Goal: Task Accomplishment & Management: Use online tool/utility

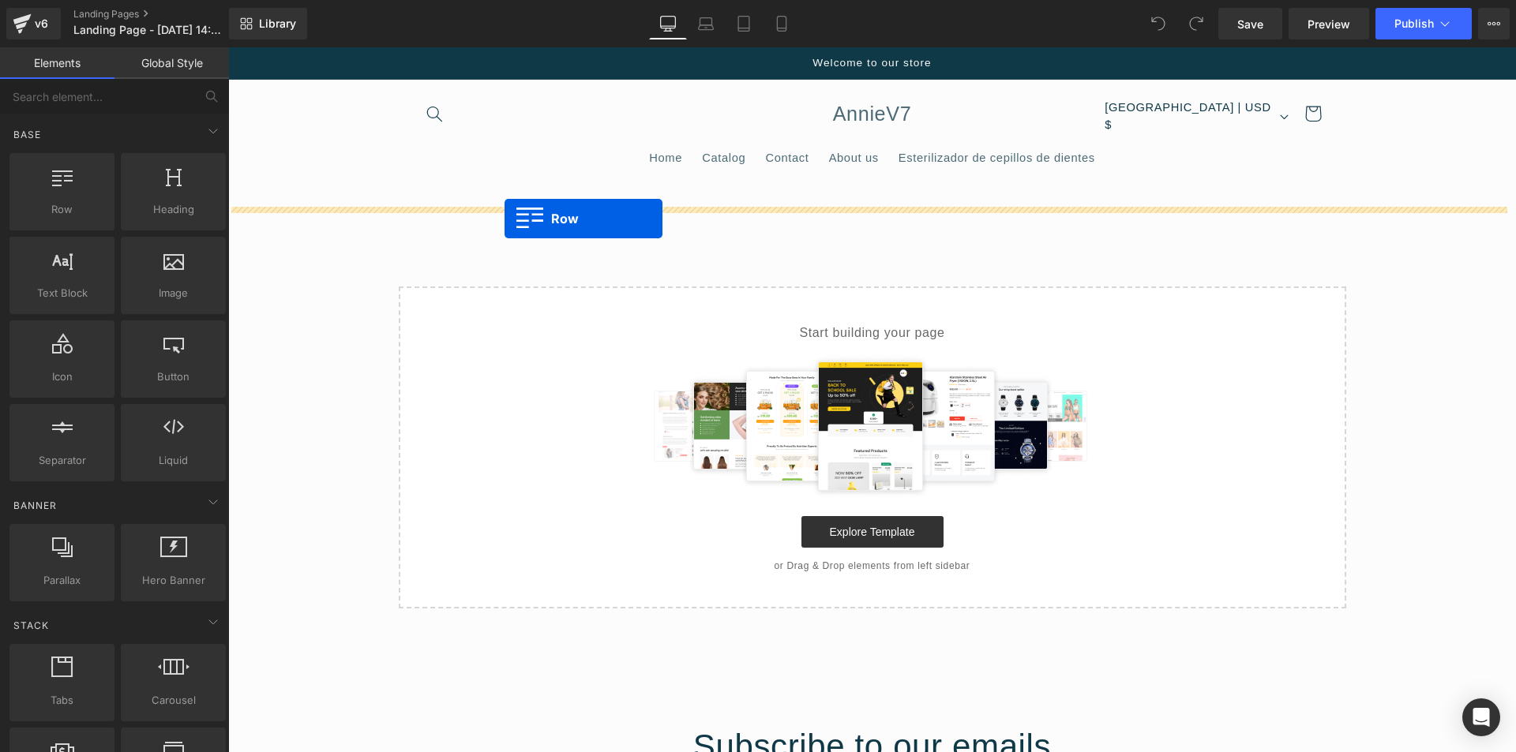
drag, startPoint x: 279, startPoint y: 240, endPoint x: 506, endPoint y: 218, distance: 227.6
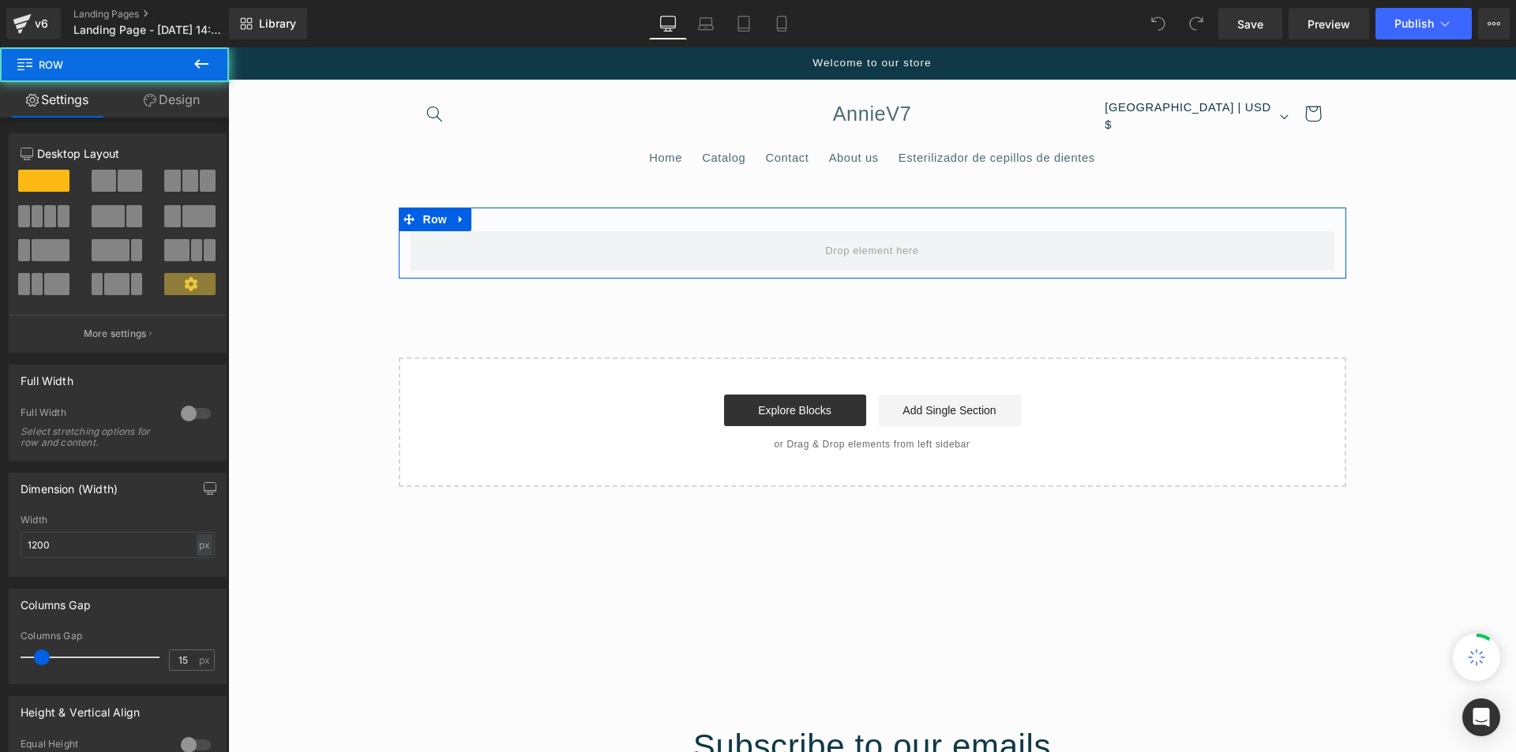
click at [109, 105] on link "Settings" at bounding box center [57, 100] width 114 height 36
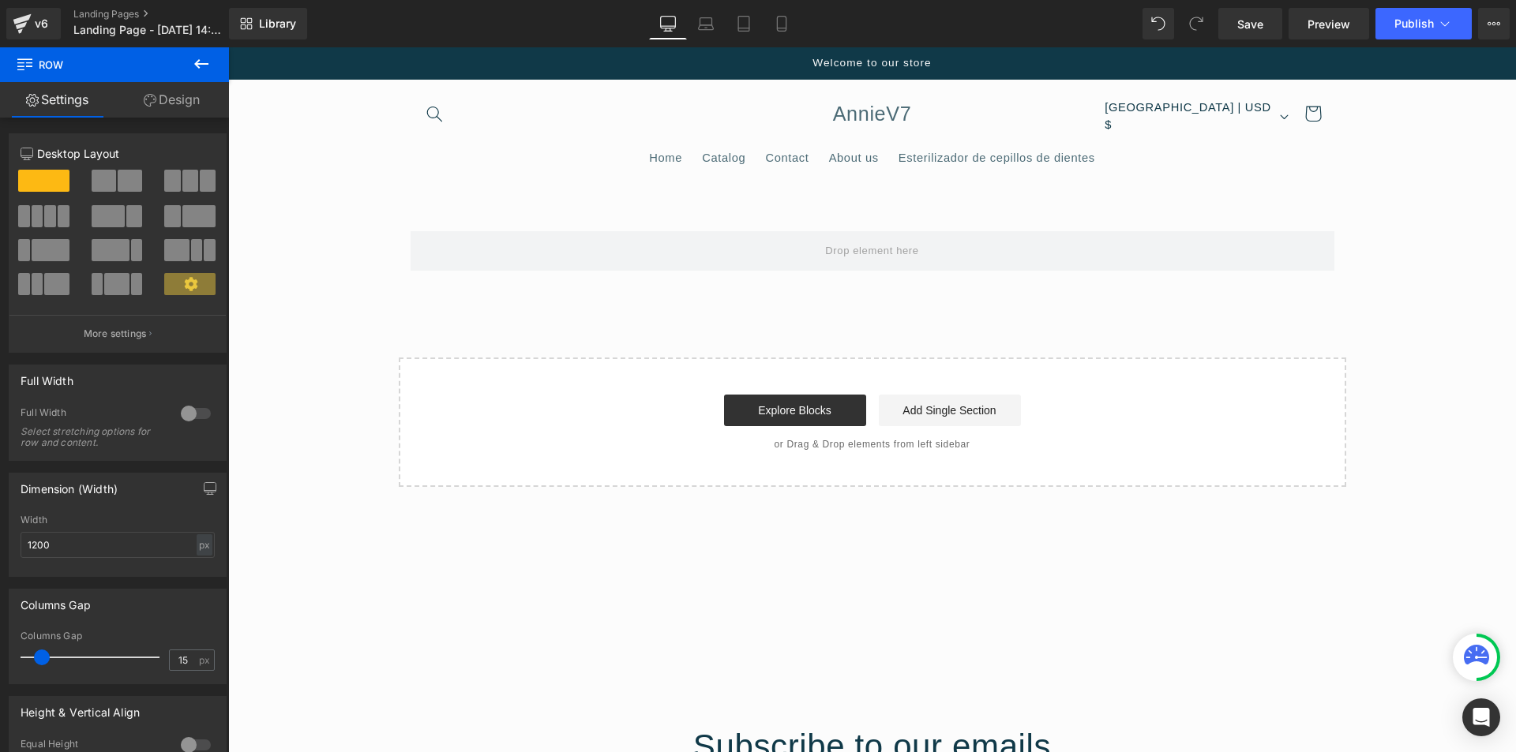
click at [214, 60] on button at bounding box center [201, 64] width 55 height 35
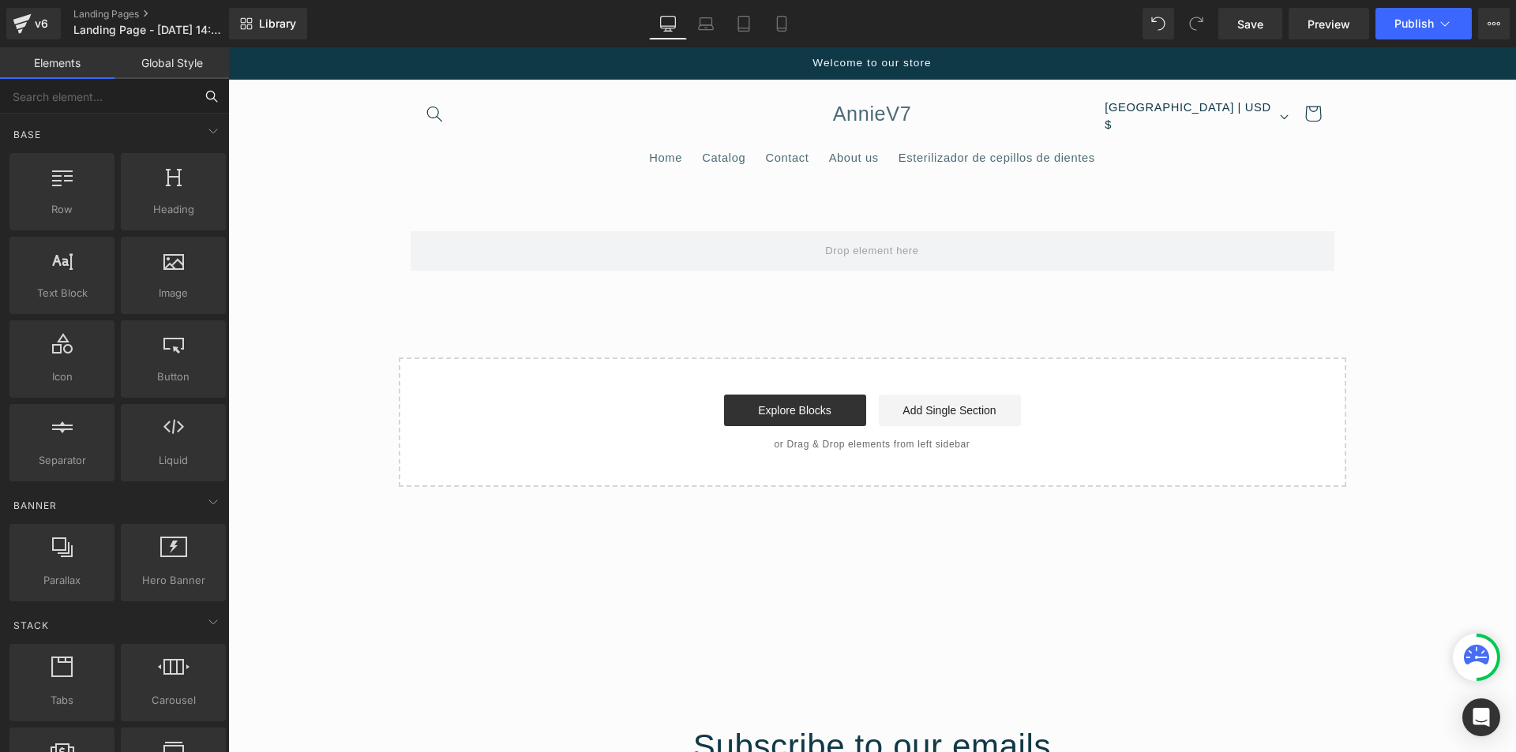
click at [112, 103] on input "text" at bounding box center [97, 96] width 194 height 35
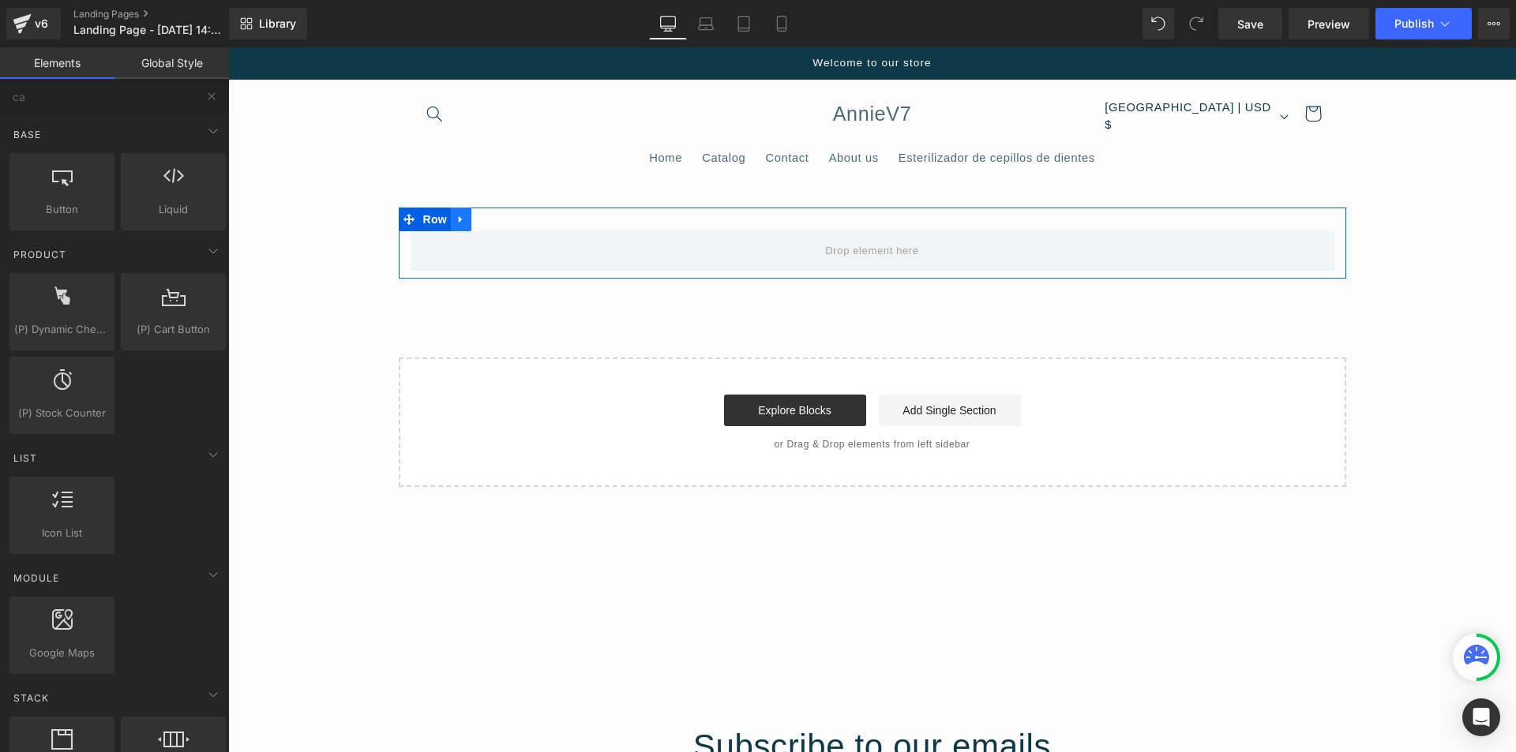
click at [458, 217] on icon at bounding box center [461, 219] width 11 height 12
click at [497, 216] on icon at bounding box center [502, 219] width 11 height 12
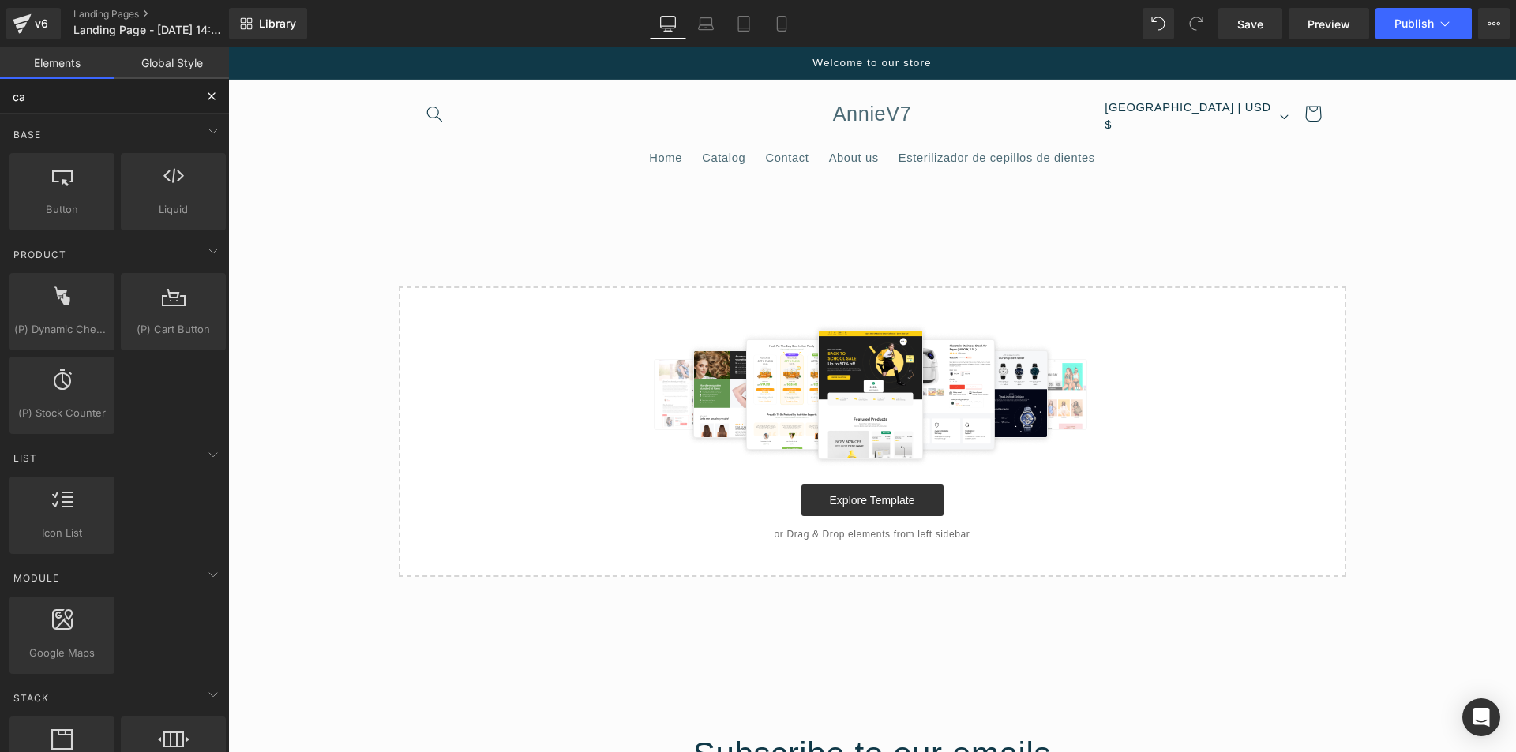
click at [118, 101] on input "ca" at bounding box center [97, 96] width 194 height 35
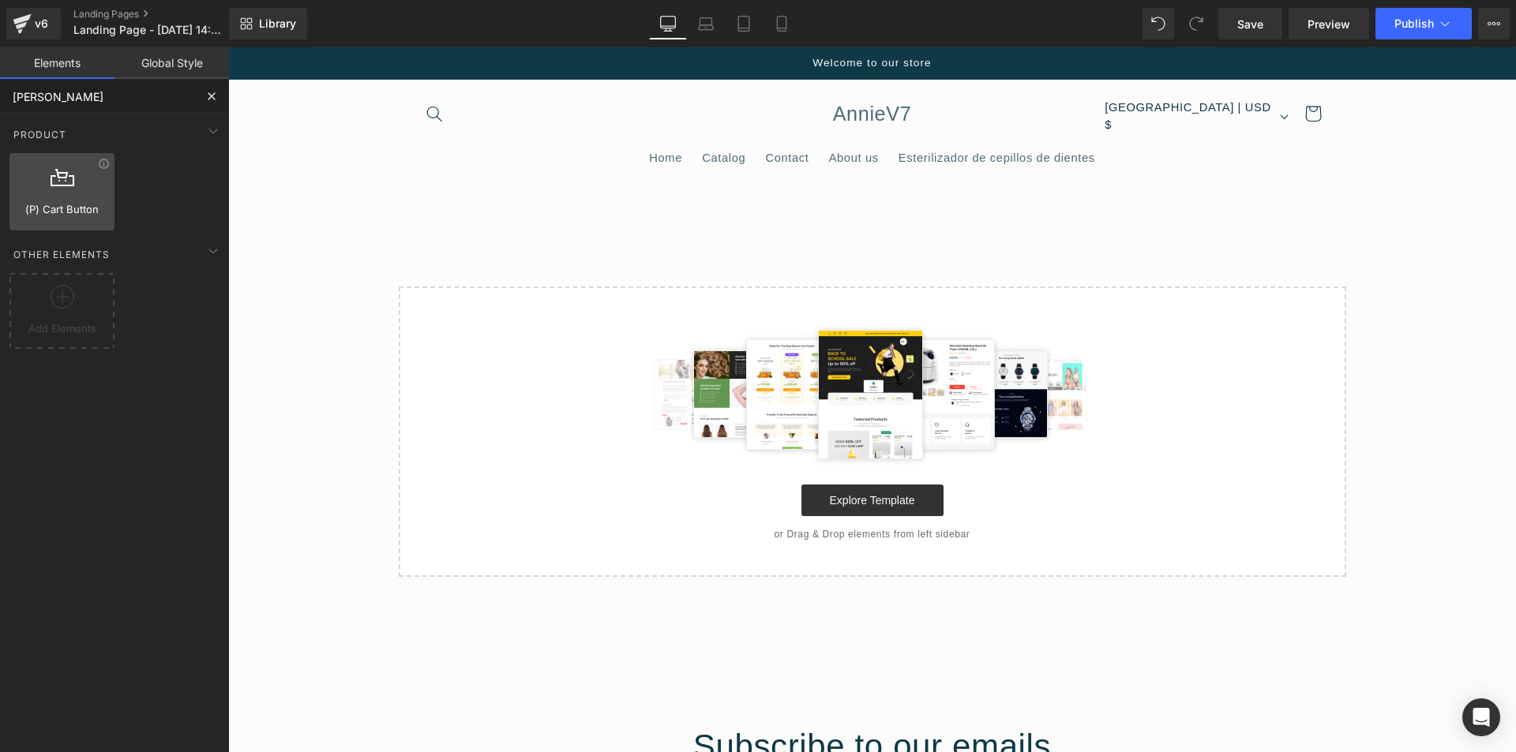
type input "car"
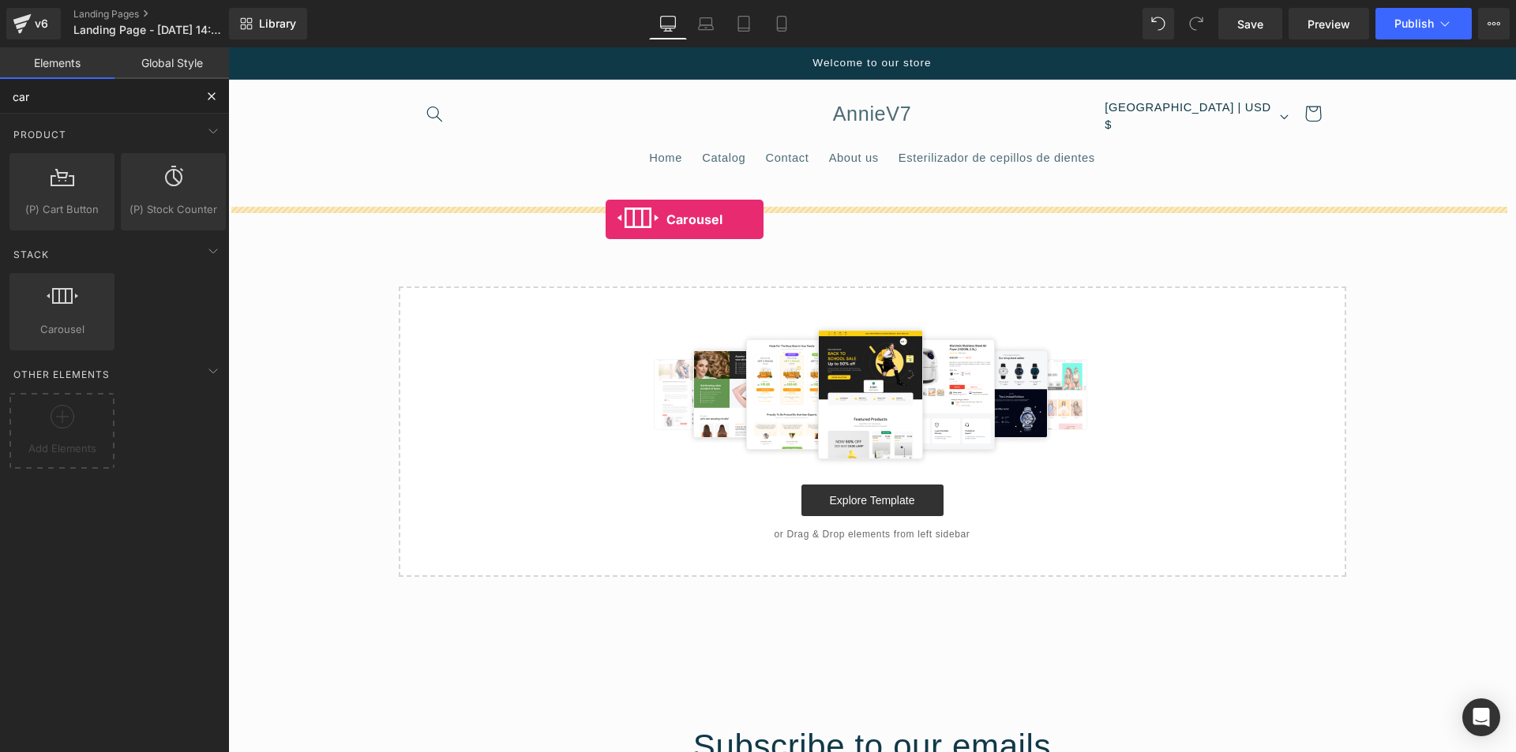
drag, startPoint x: 308, startPoint y: 352, endPoint x: 606, endPoint y: 219, distance: 325.8
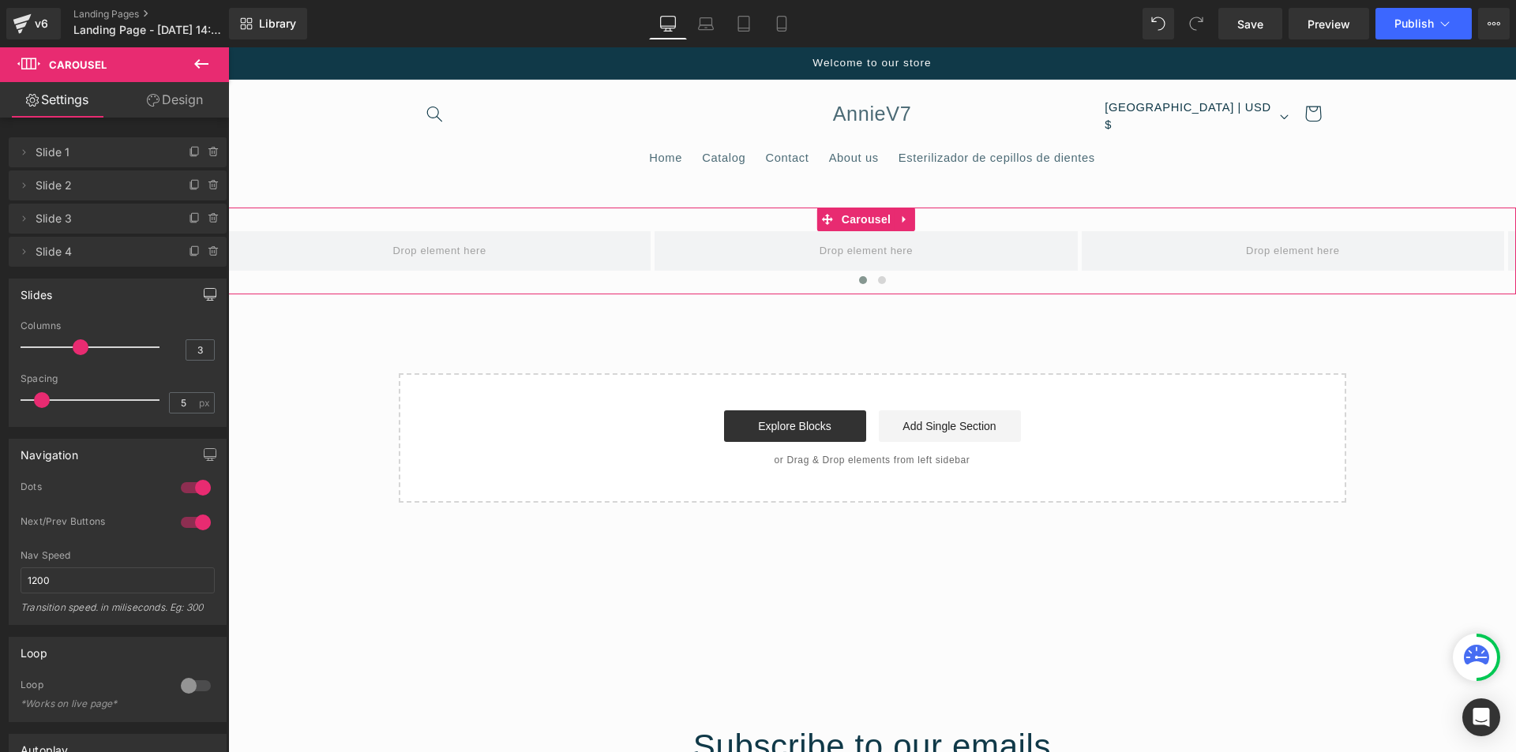
click at [205, 302] on button "button" at bounding box center [209, 294] width 25 height 30
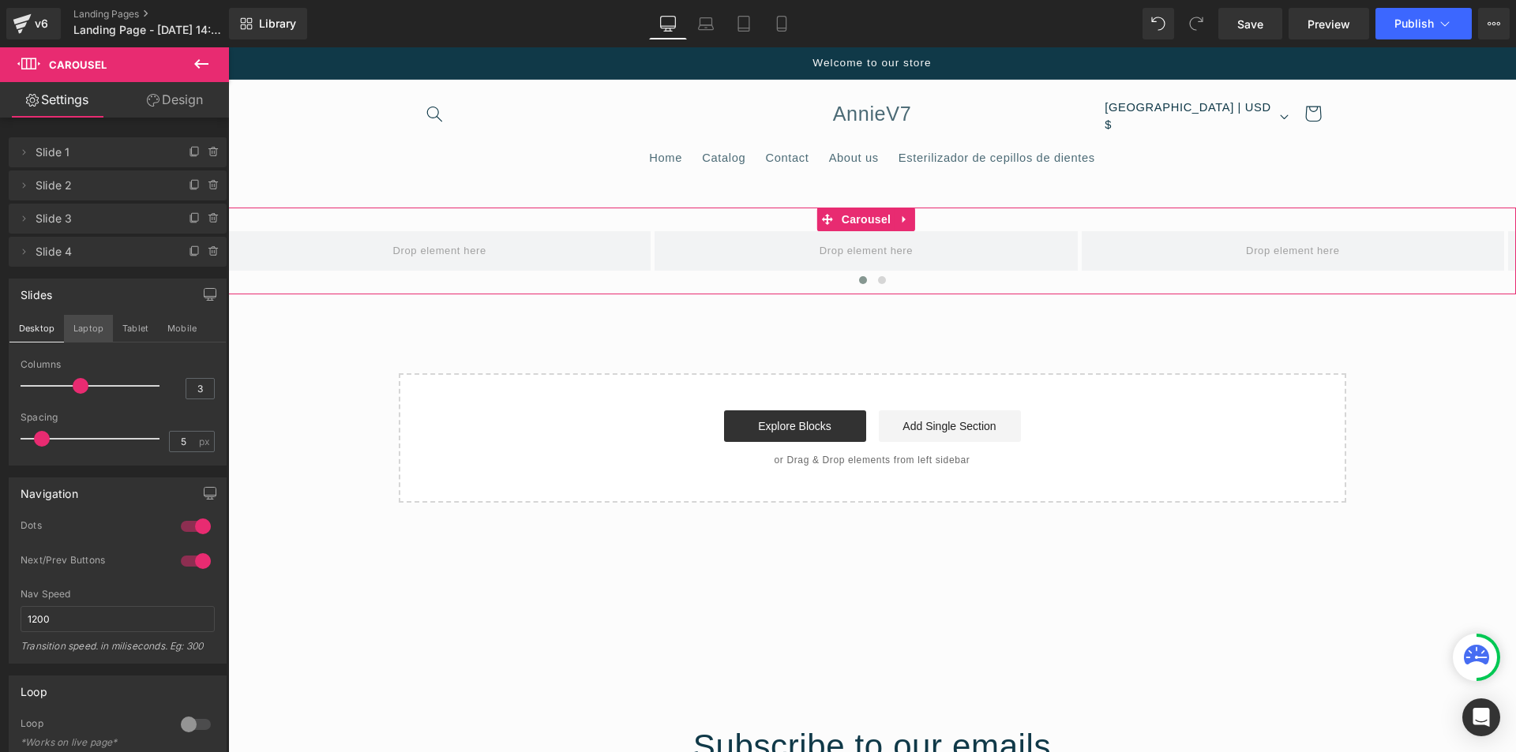
click at [97, 329] on button "Laptop" at bounding box center [88, 328] width 49 height 27
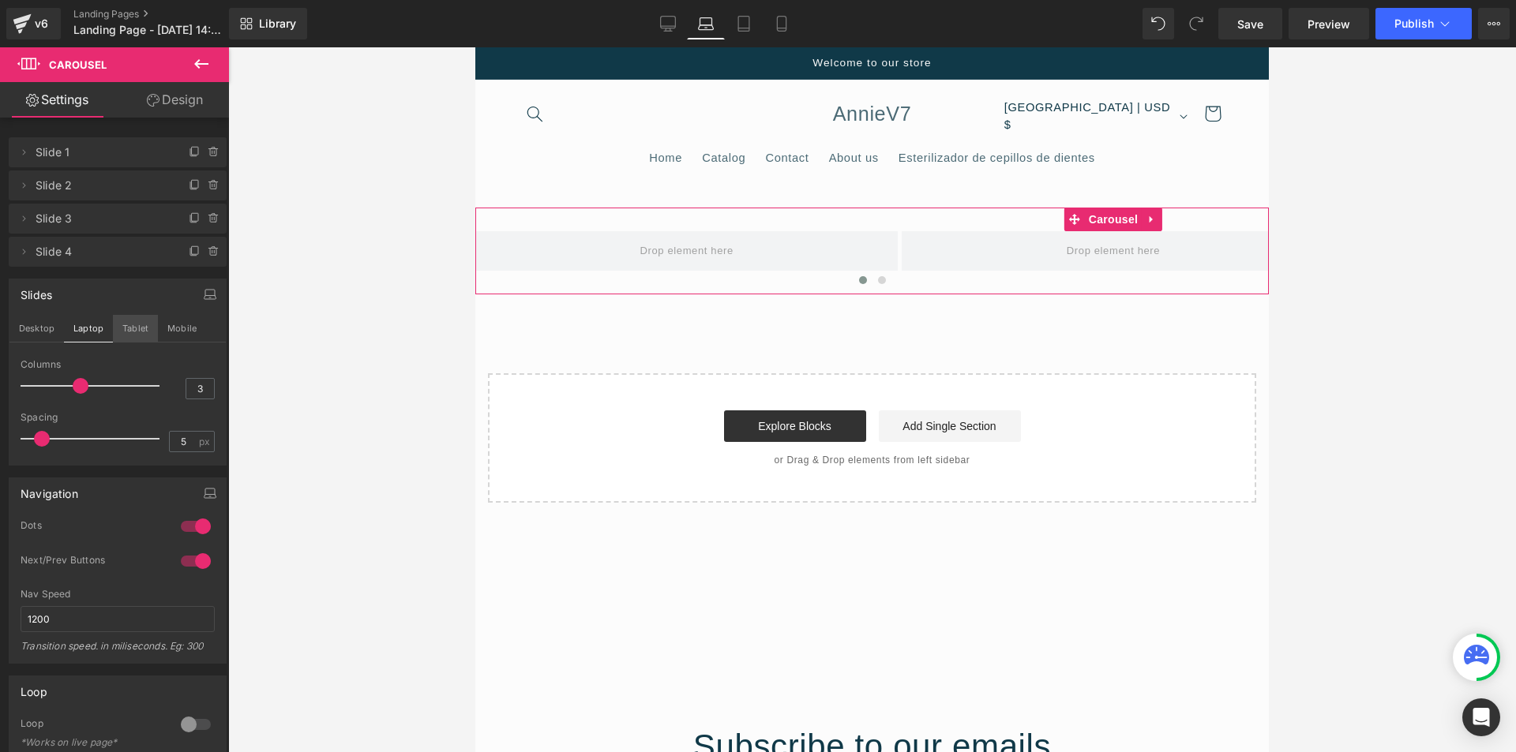
click at [127, 327] on button "Tablet" at bounding box center [135, 328] width 45 height 27
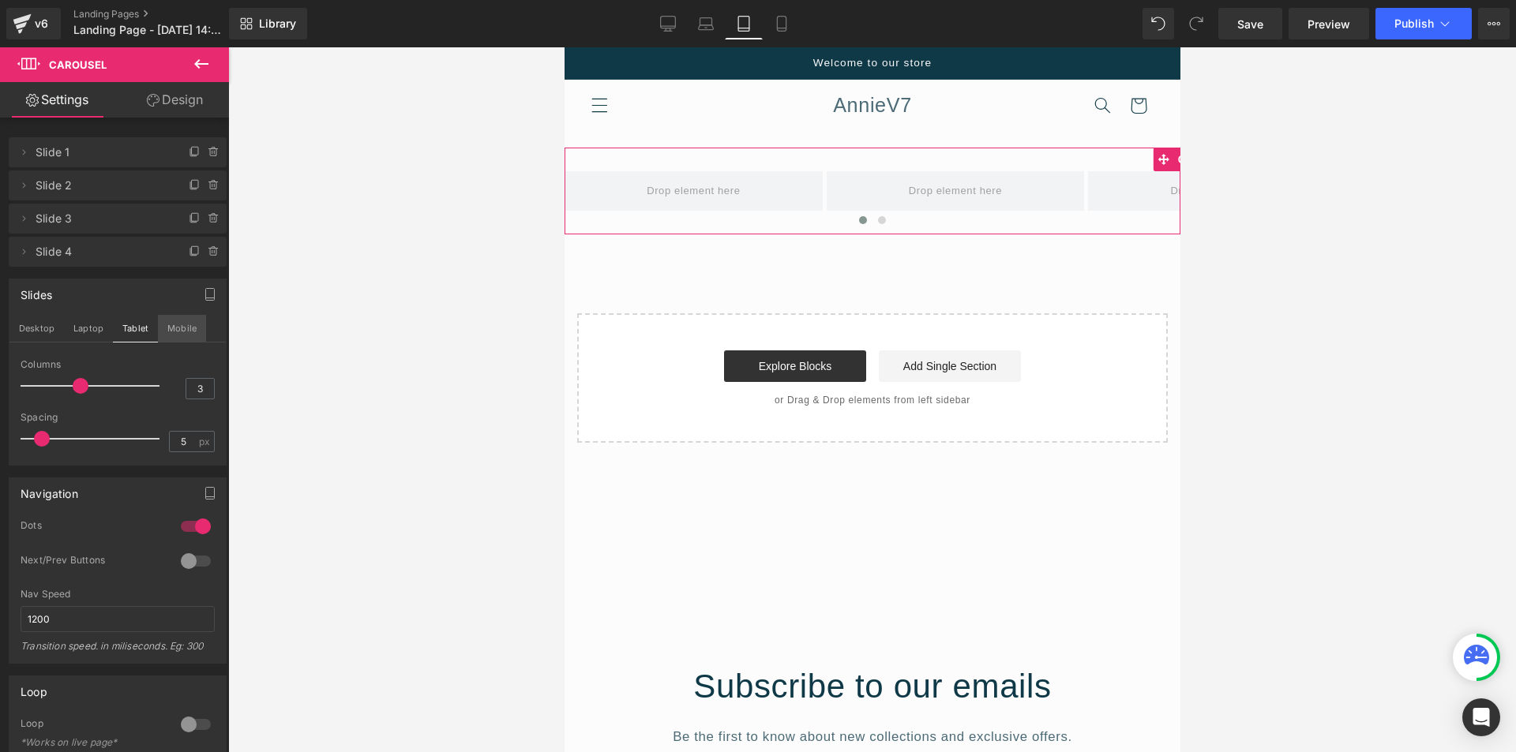
click at [176, 332] on button "Mobile" at bounding box center [182, 328] width 48 height 27
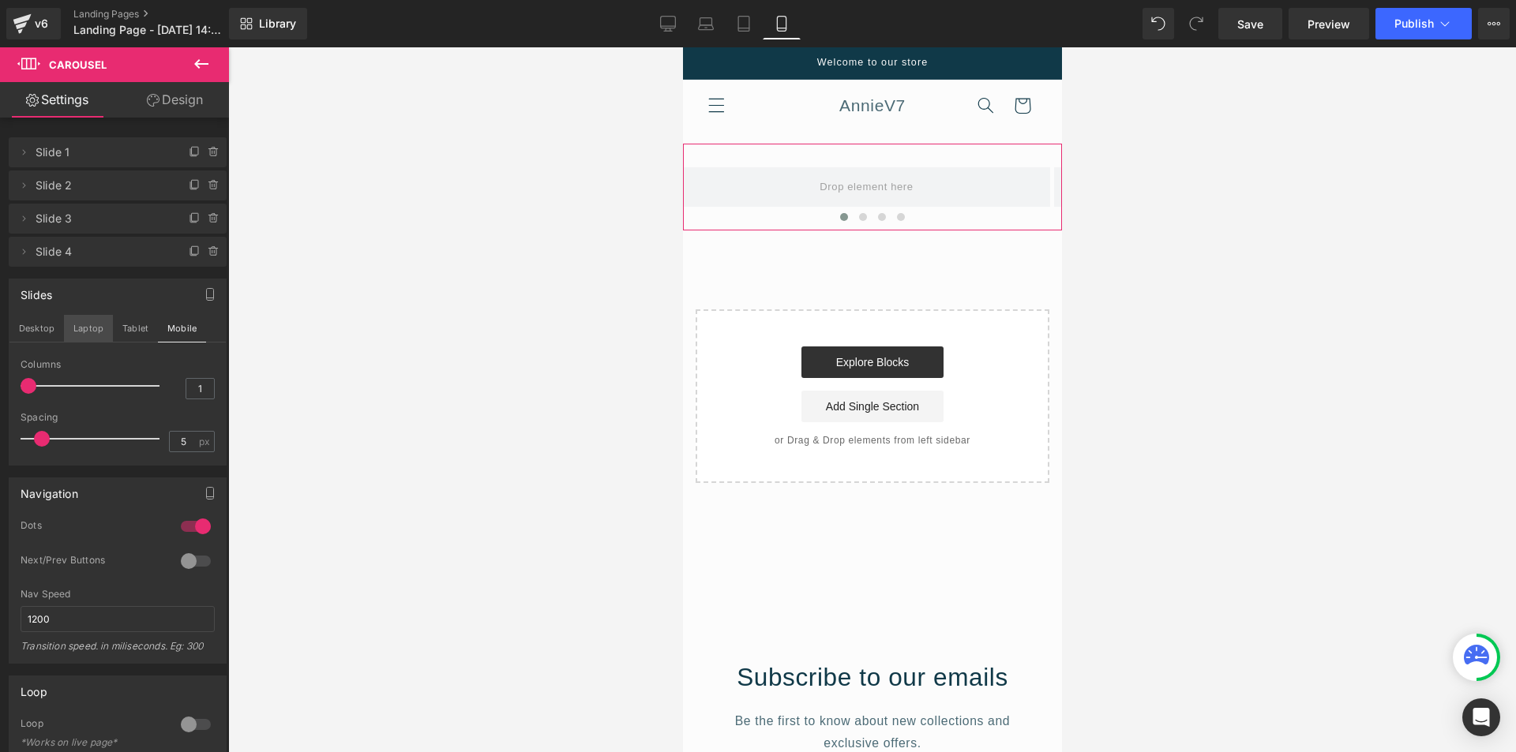
click at [70, 332] on button "Laptop" at bounding box center [88, 328] width 49 height 27
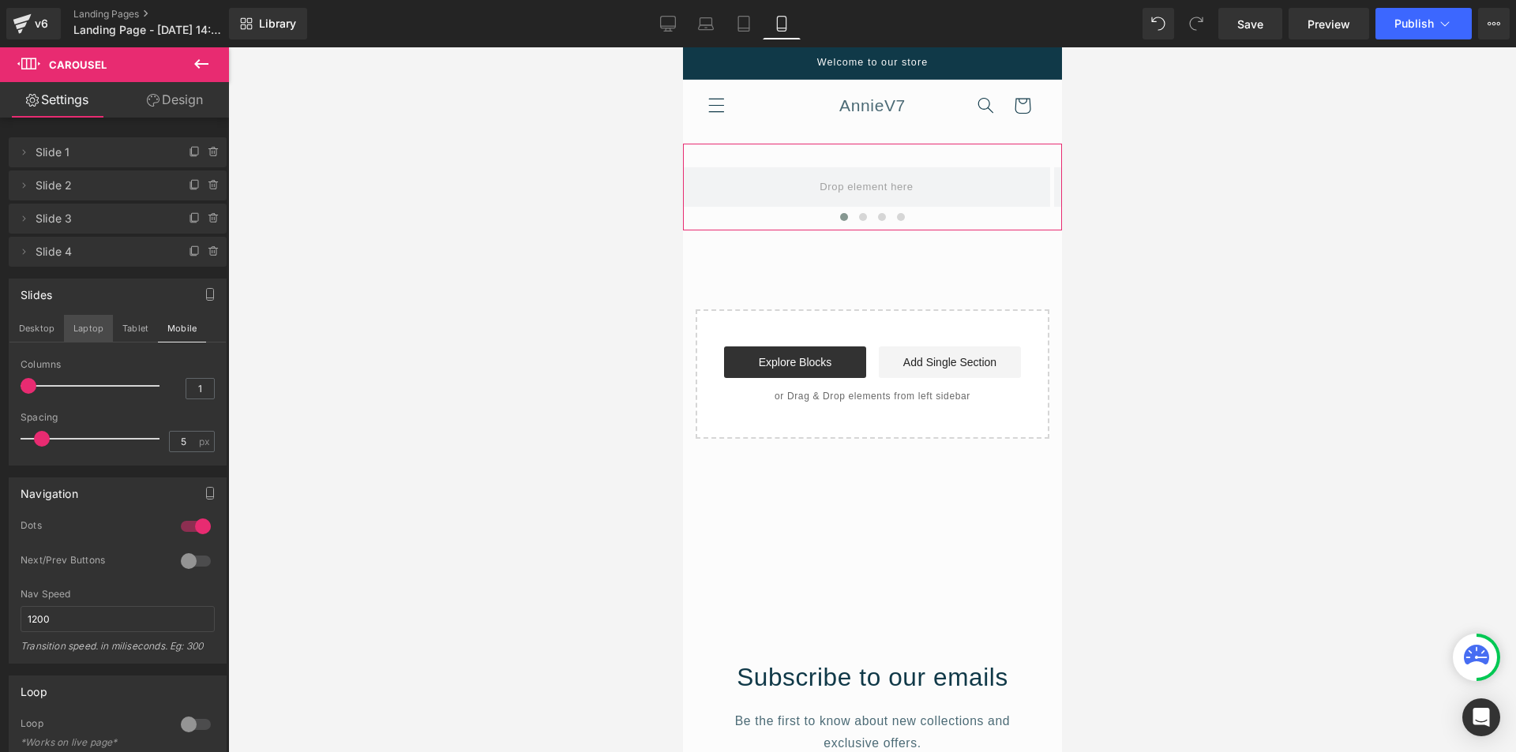
scroll to position [63, 0]
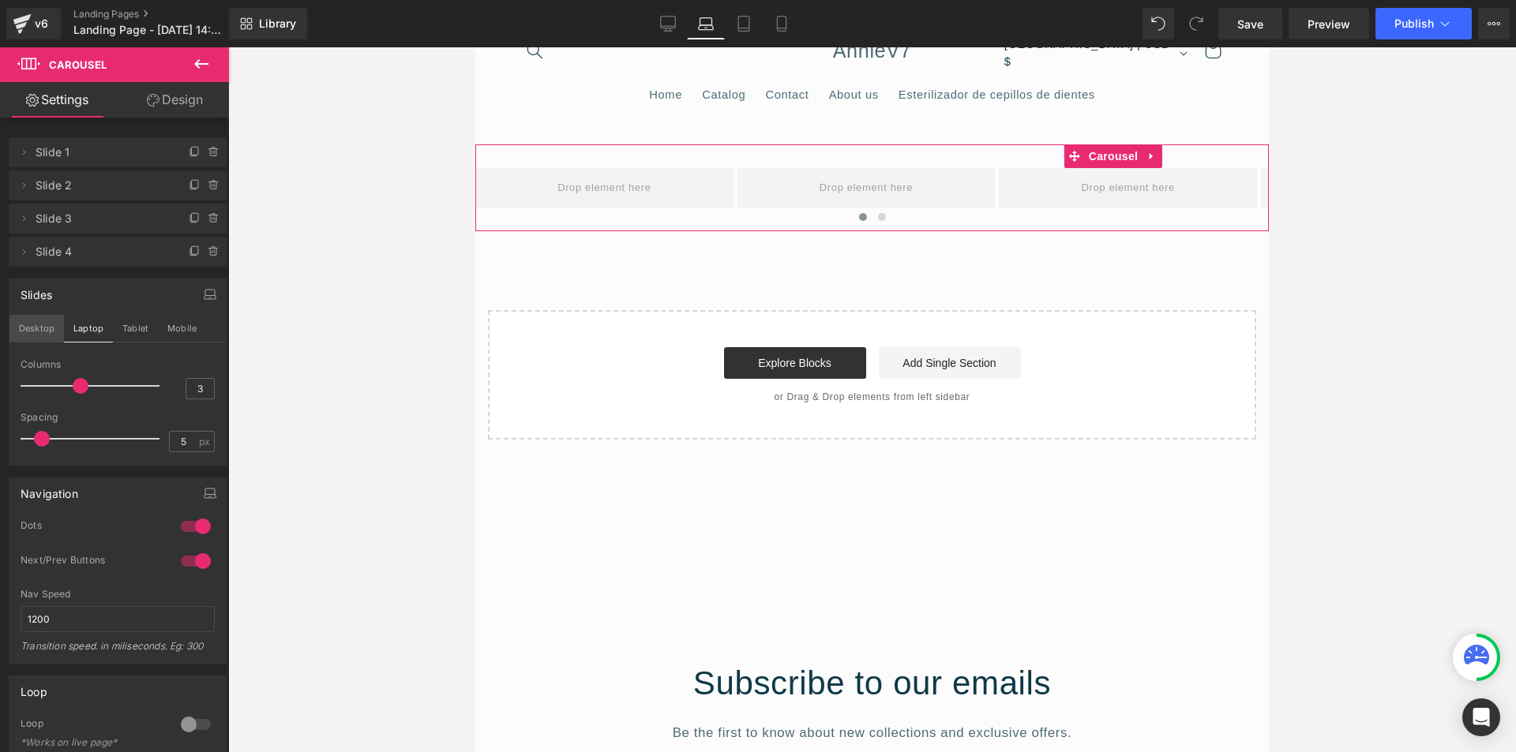
click at [32, 332] on button "Desktop" at bounding box center [36, 328] width 54 height 27
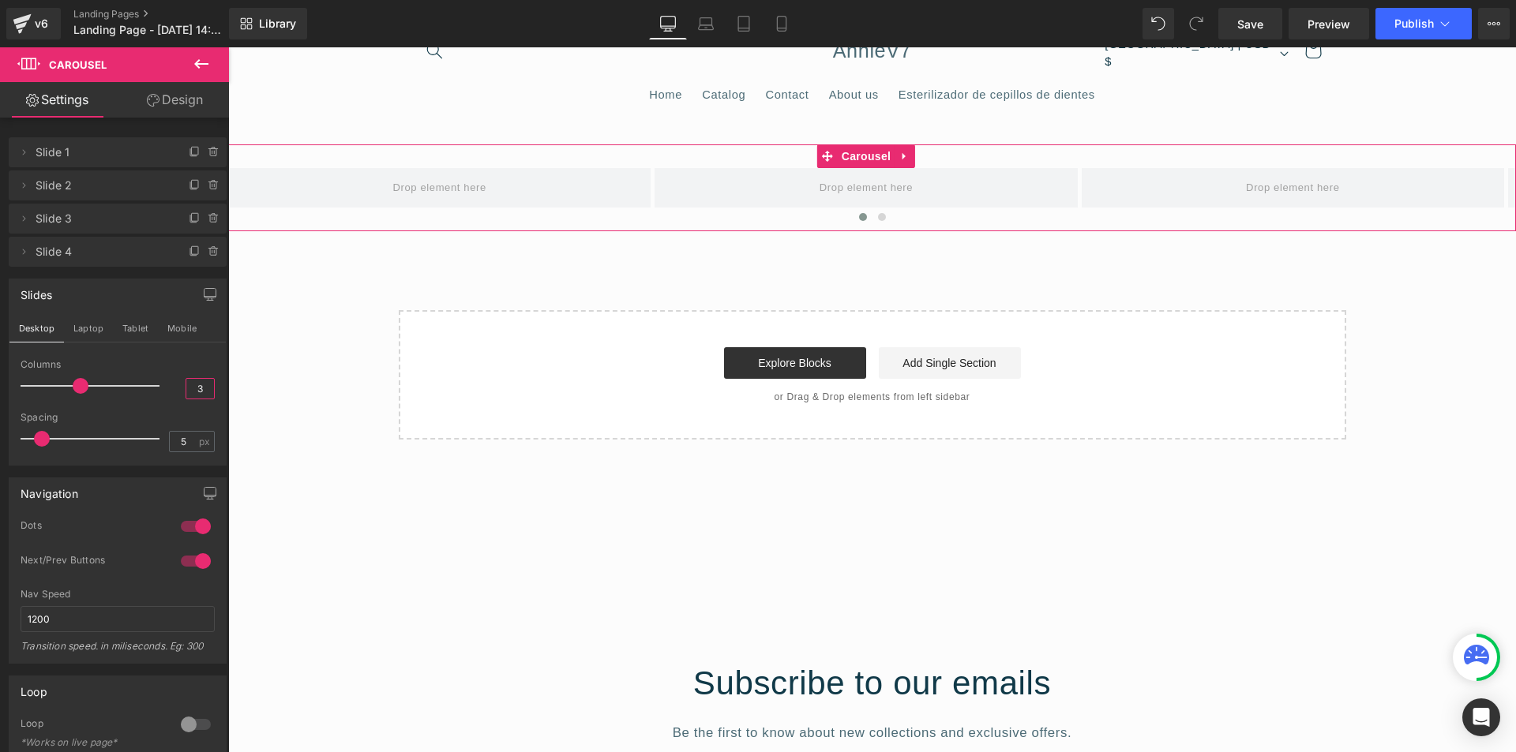
click at [195, 387] on input "3" at bounding box center [200, 389] width 28 height 20
type input "1"
click at [126, 297] on div "Slides" at bounding box center [117, 294] width 216 height 30
click at [97, 335] on button "Laptop" at bounding box center [88, 328] width 49 height 27
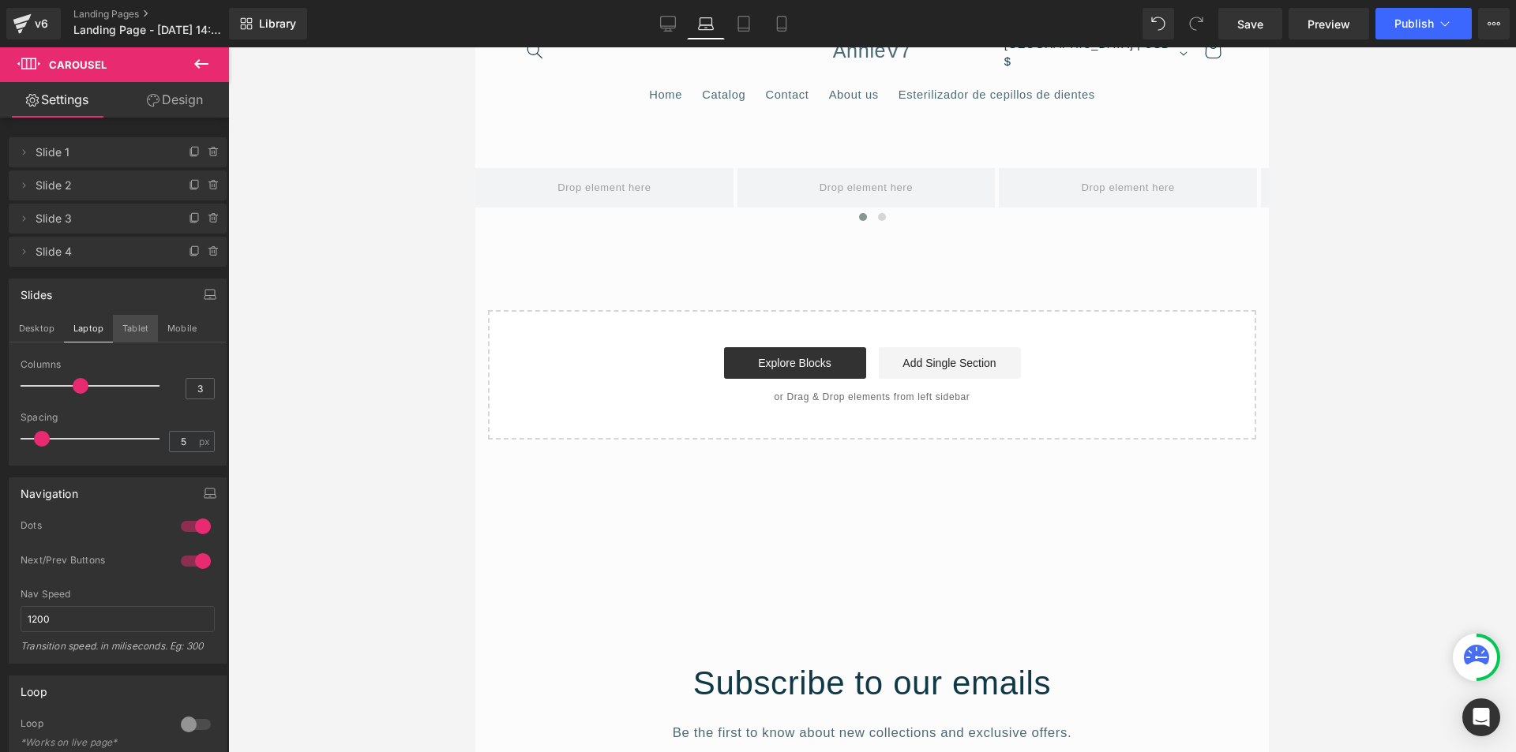
click at [118, 332] on button "Tablet" at bounding box center [135, 328] width 45 height 27
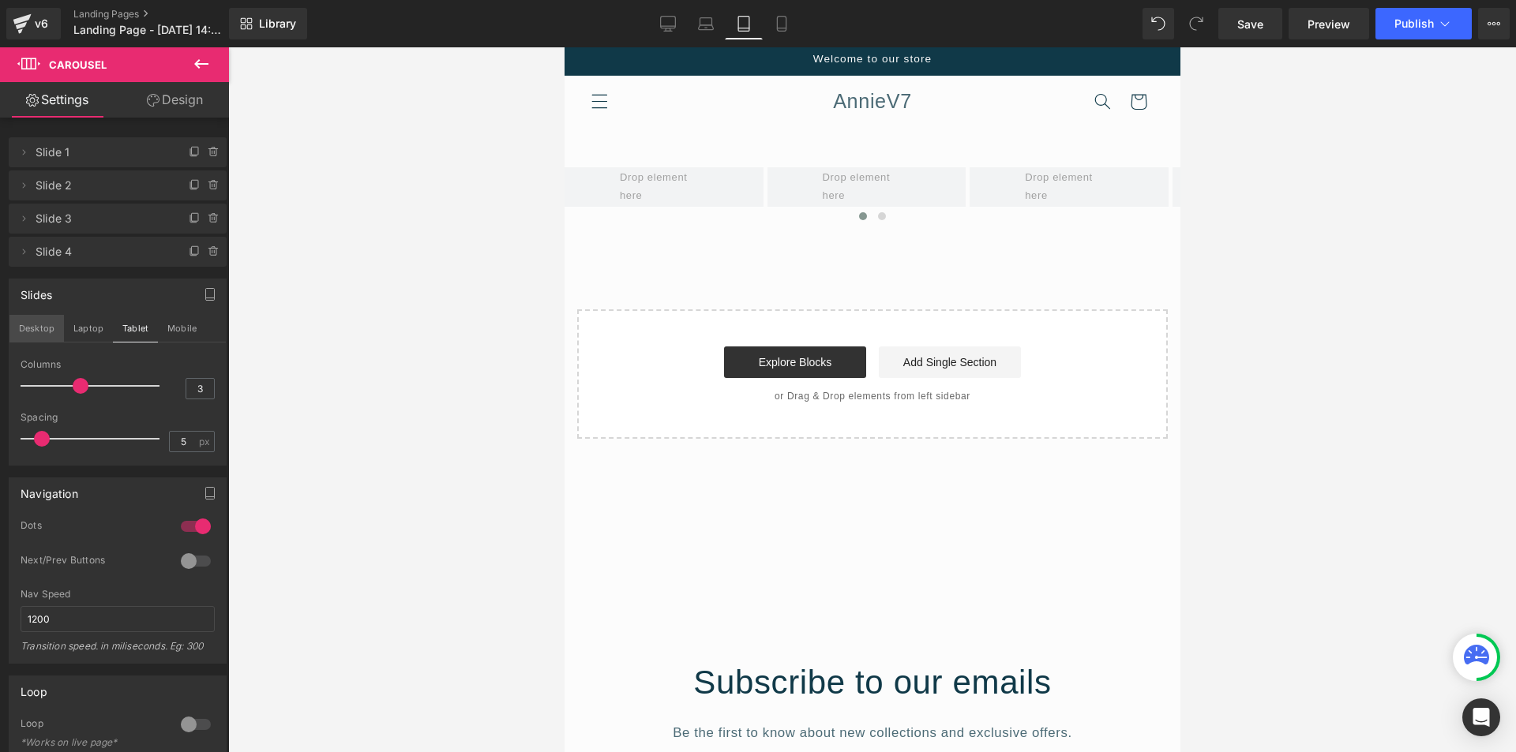
click at [34, 335] on button "Desktop" at bounding box center [36, 328] width 54 height 27
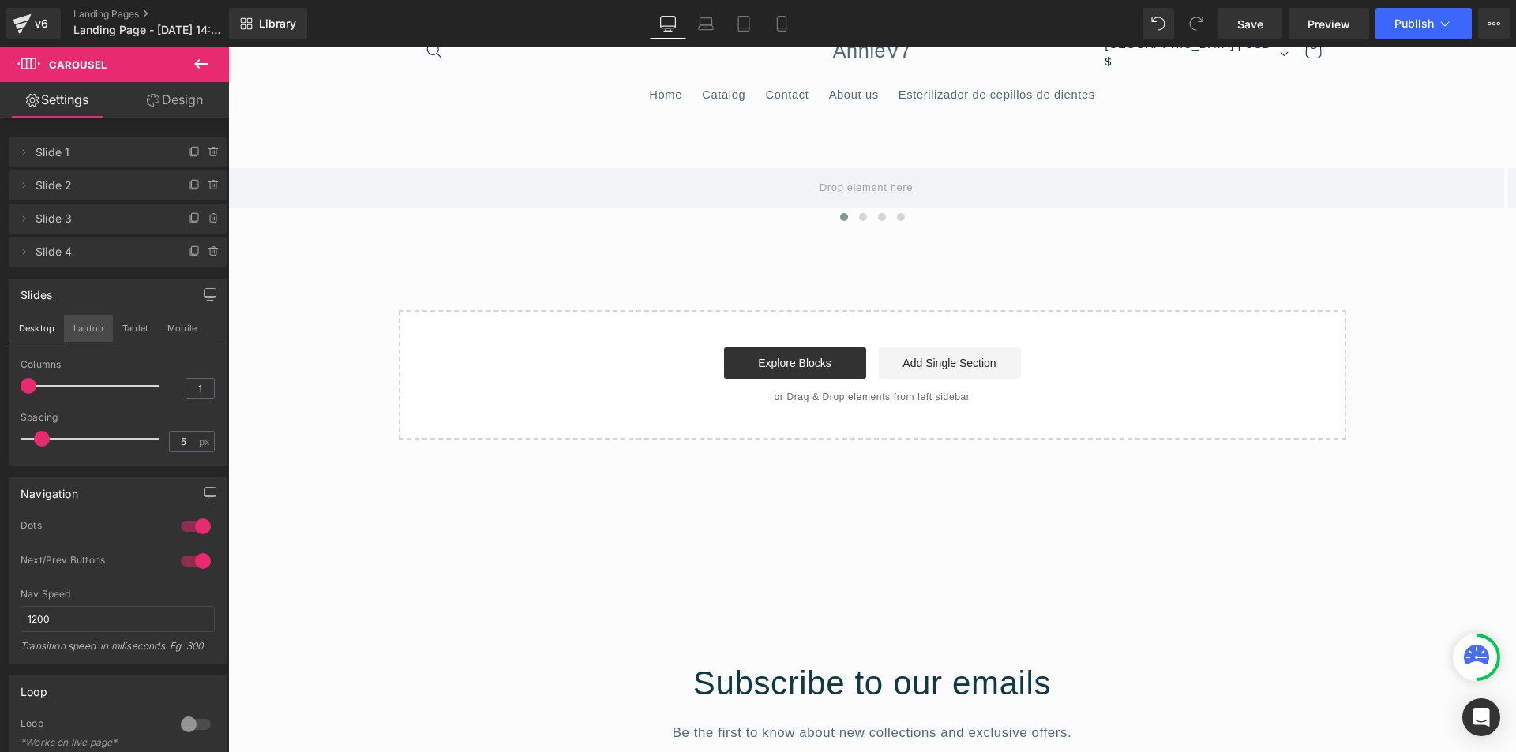
click at [86, 334] on button "Laptop" at bounding box center [88, 328] width 49 height 27
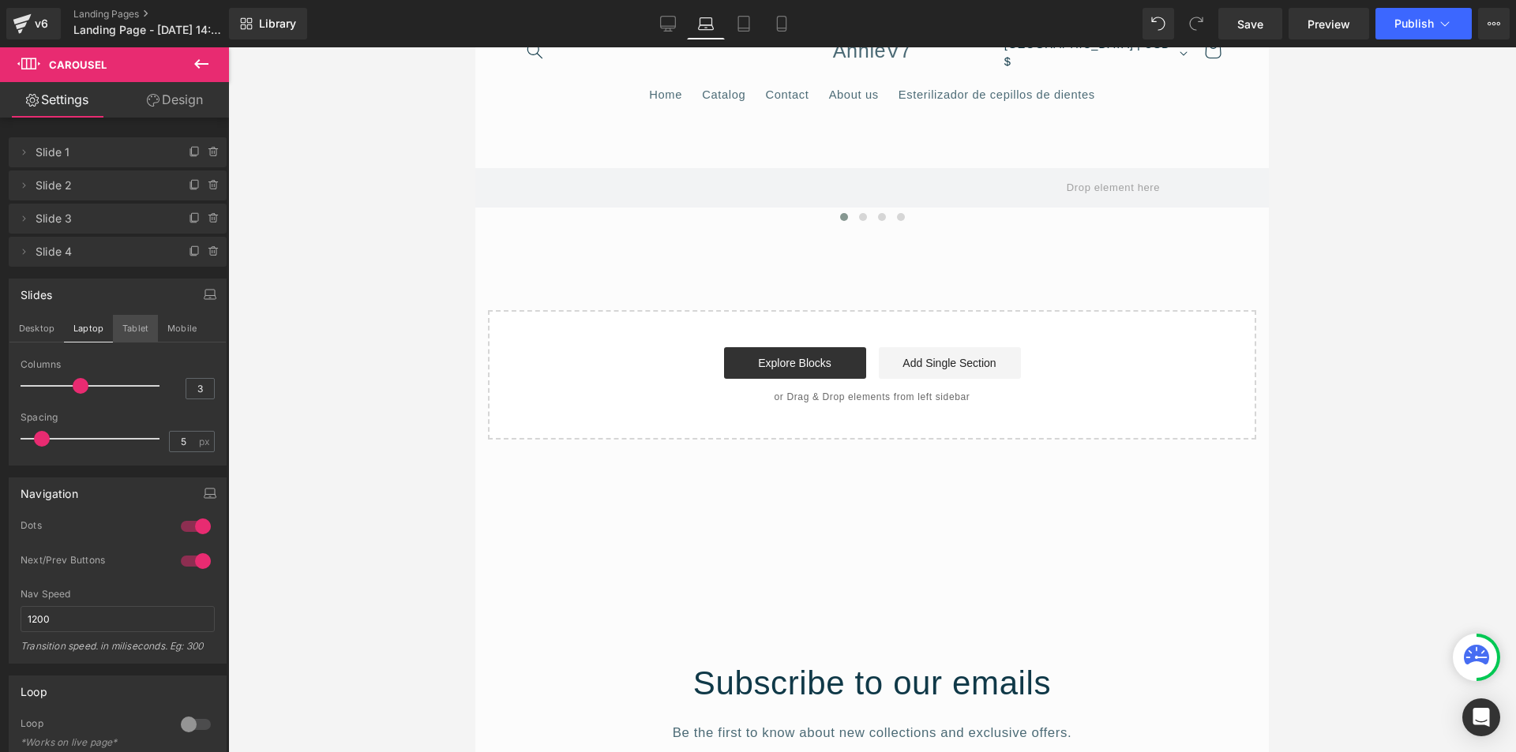
click at [134, 334] on button "Tablet" at bounding box center [135, 328] width 45 height 27
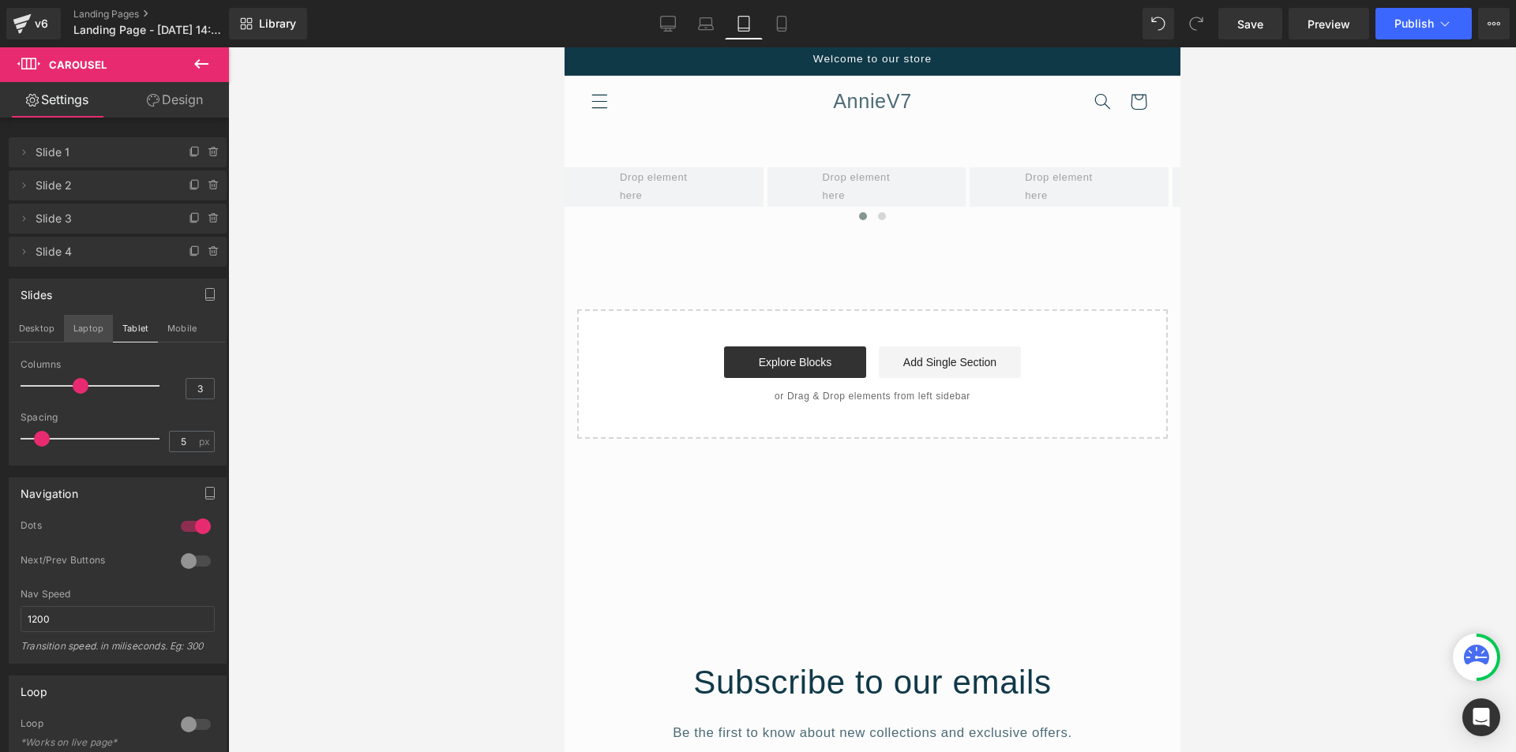
drag, startPoint x: 36, startPoint y: 329, endPoint x: 108, endPoint y: 338, distance: 72.4
click at [40, 329] on button "Desktop" at bounding box center [36, 328] width 54 height 27
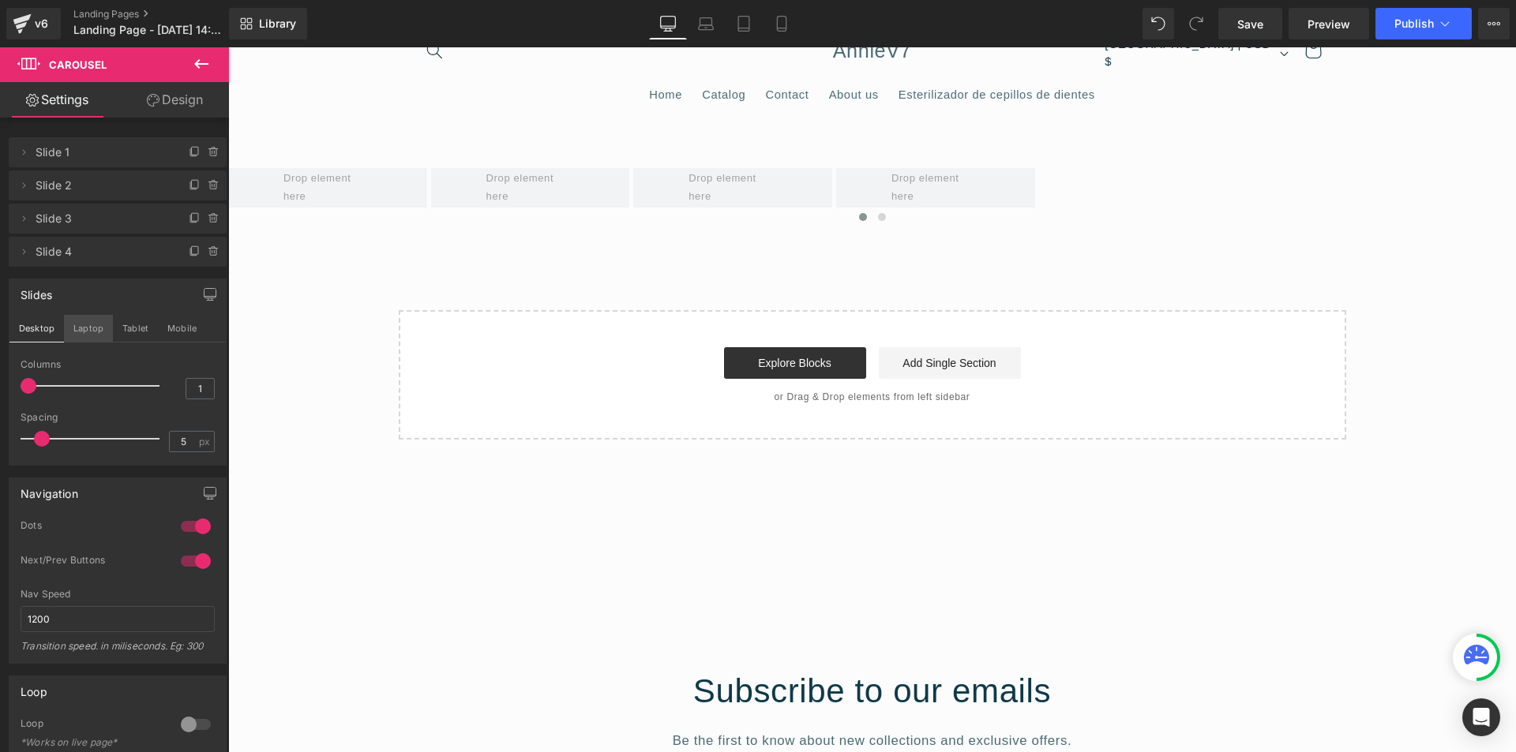
click at [108, 338] on button "Laptop" at bounding box center [88, 328] width 49 height 27
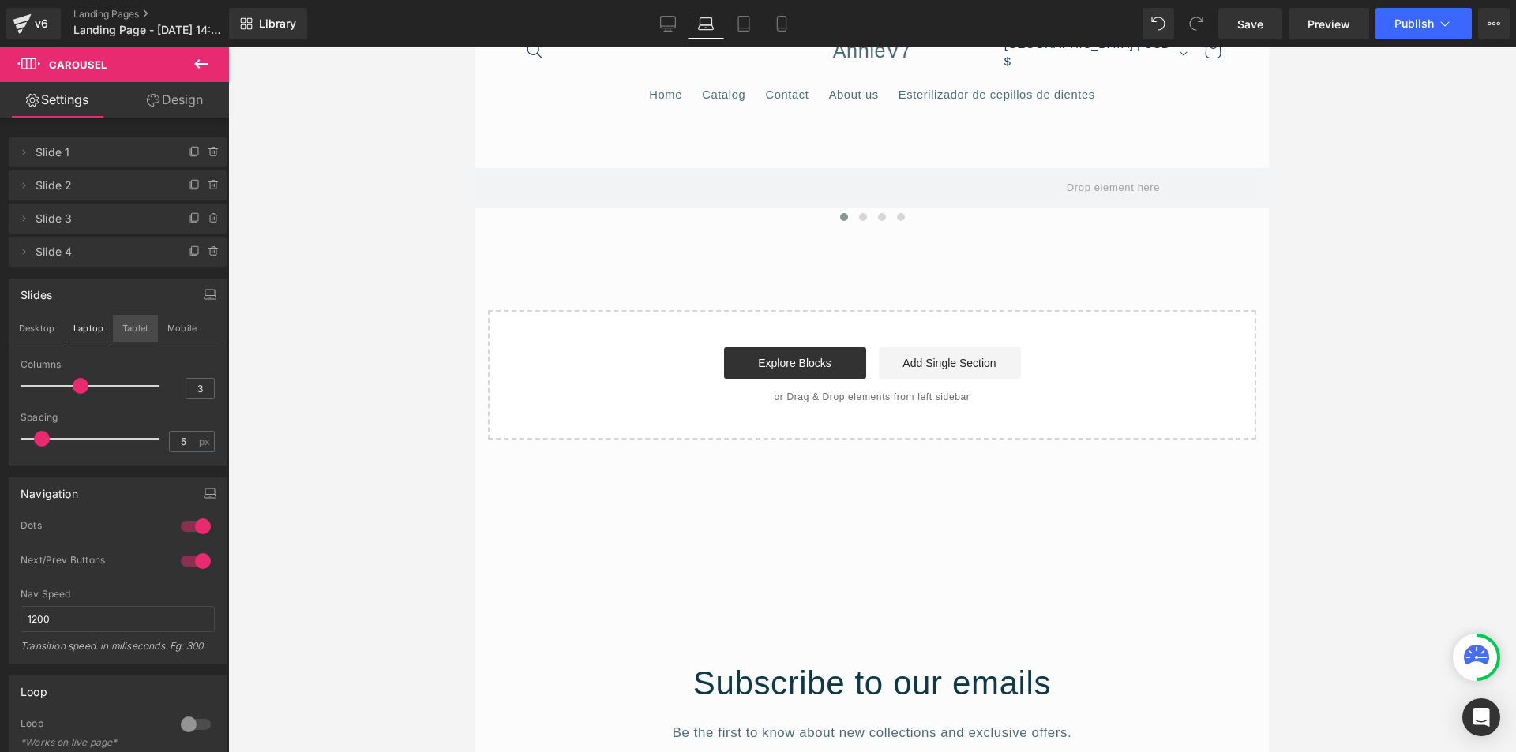
click at [129, 338] on button "Tablet" at bounding box center [135, 328] width 45 height 27
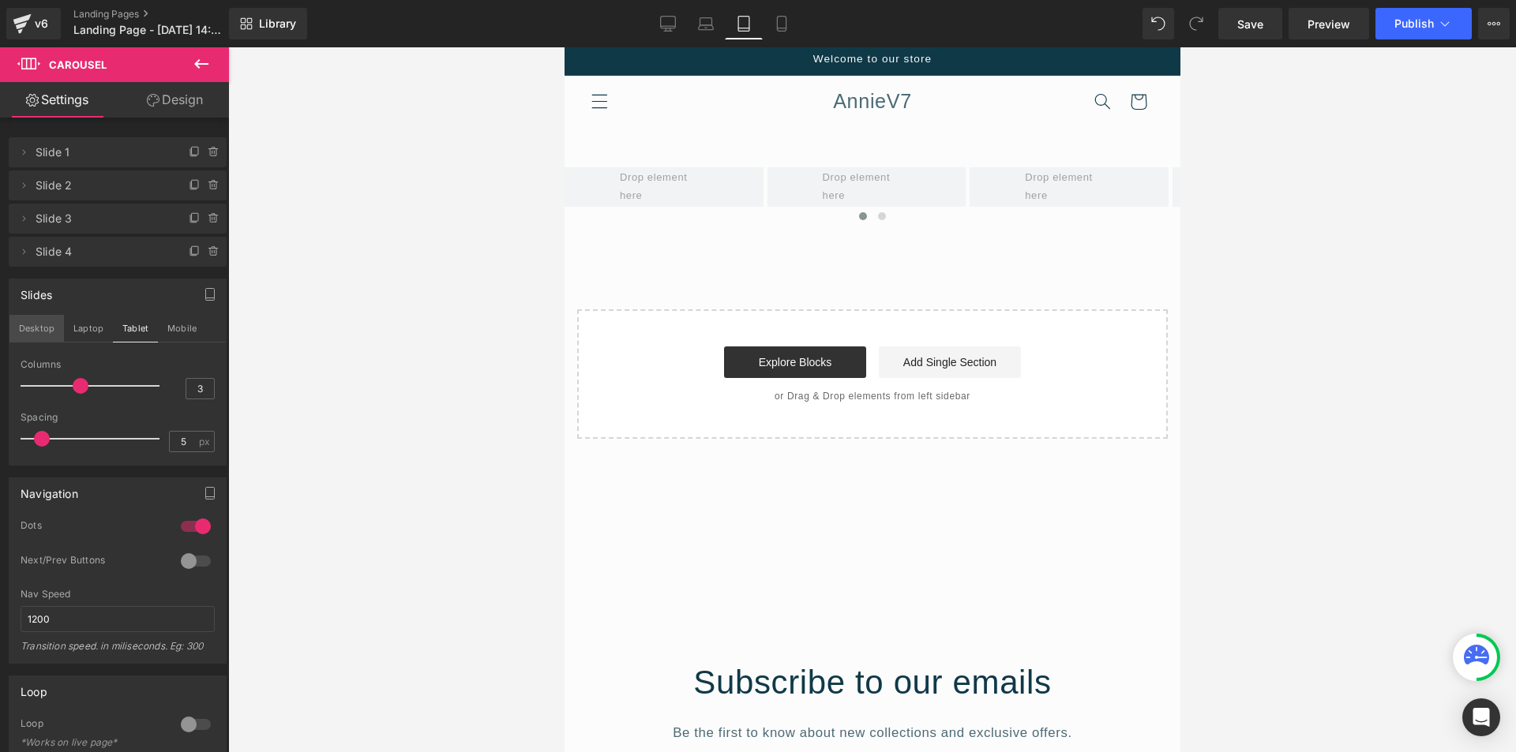
click at [59, 336] on button "Desktop" at bounding box center [36, 328] width 54 height 27
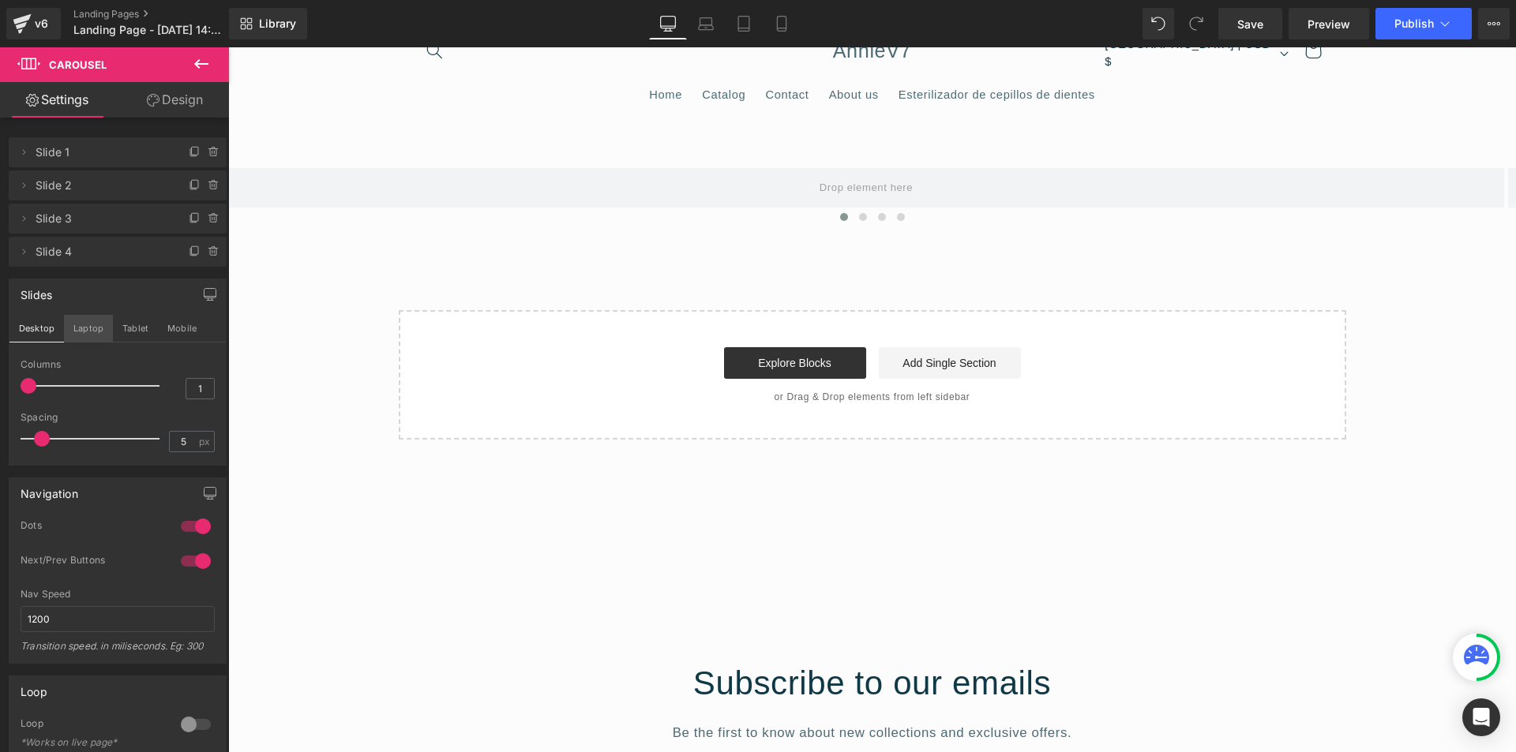
click at [84, 336] on button "Laptop" at bounding box center [88, 328] width 49 height 27
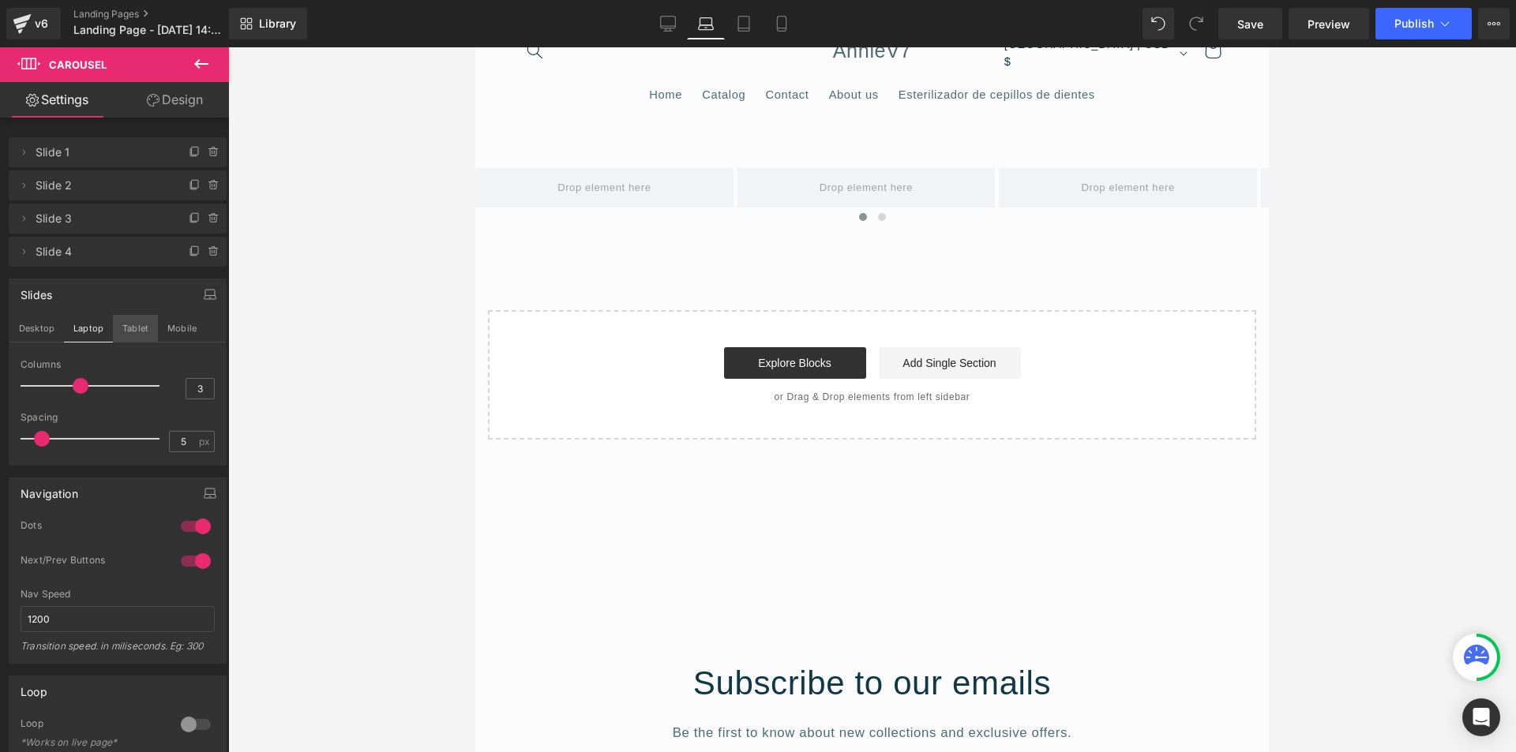
drag, startPoint x: 129, startPoint y: 336, endPoint x: 51, endPoint y: 336, distance: 78.2
click at [128, 336] on button "Tablet" at bounding box center [135, 328] width 45 height 27
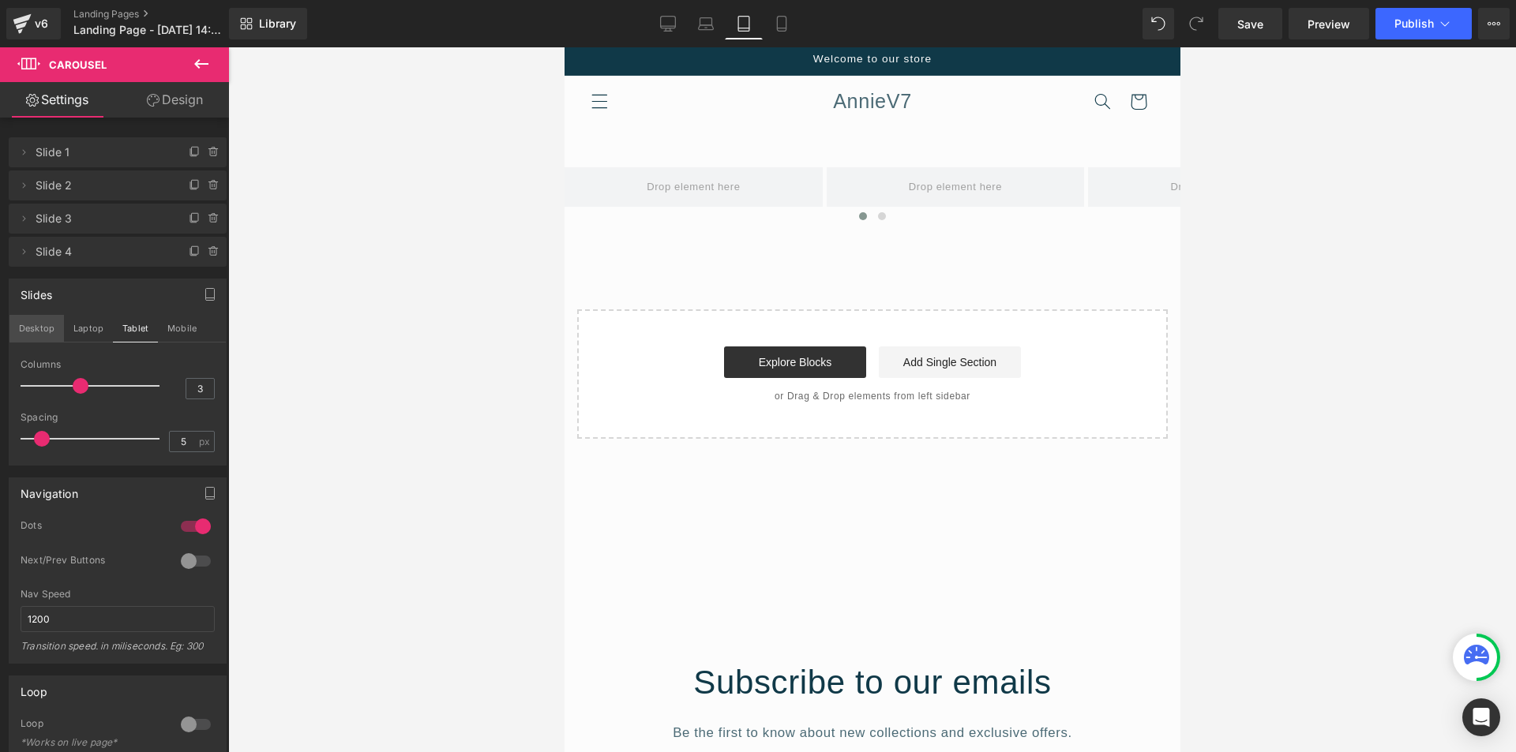
click at [49, 336] on button "Desktop" at bounding box center [36, 328] width 54 height 27
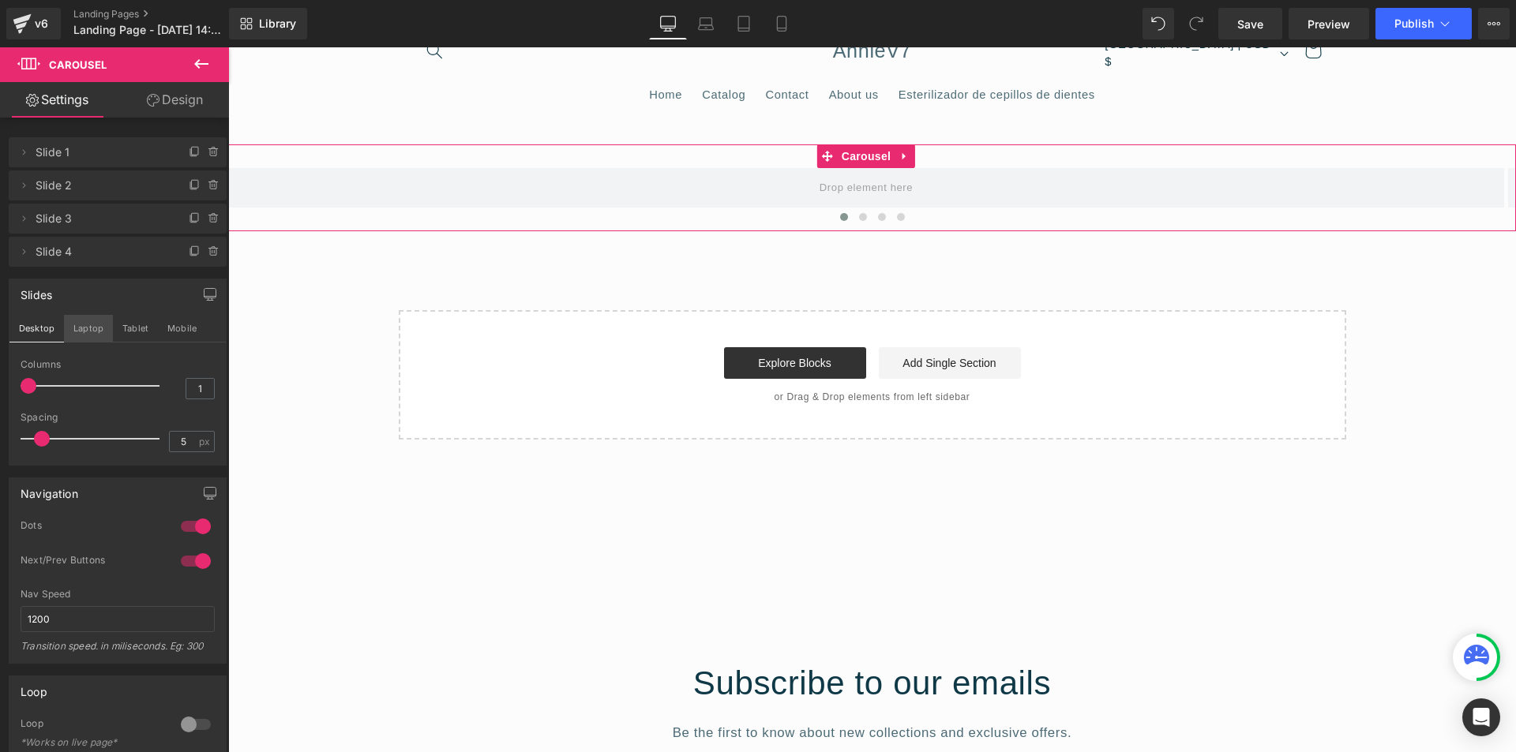
click at [86, 330] on button "Laptop" at bounding box center [88, 328] width 49 height 27
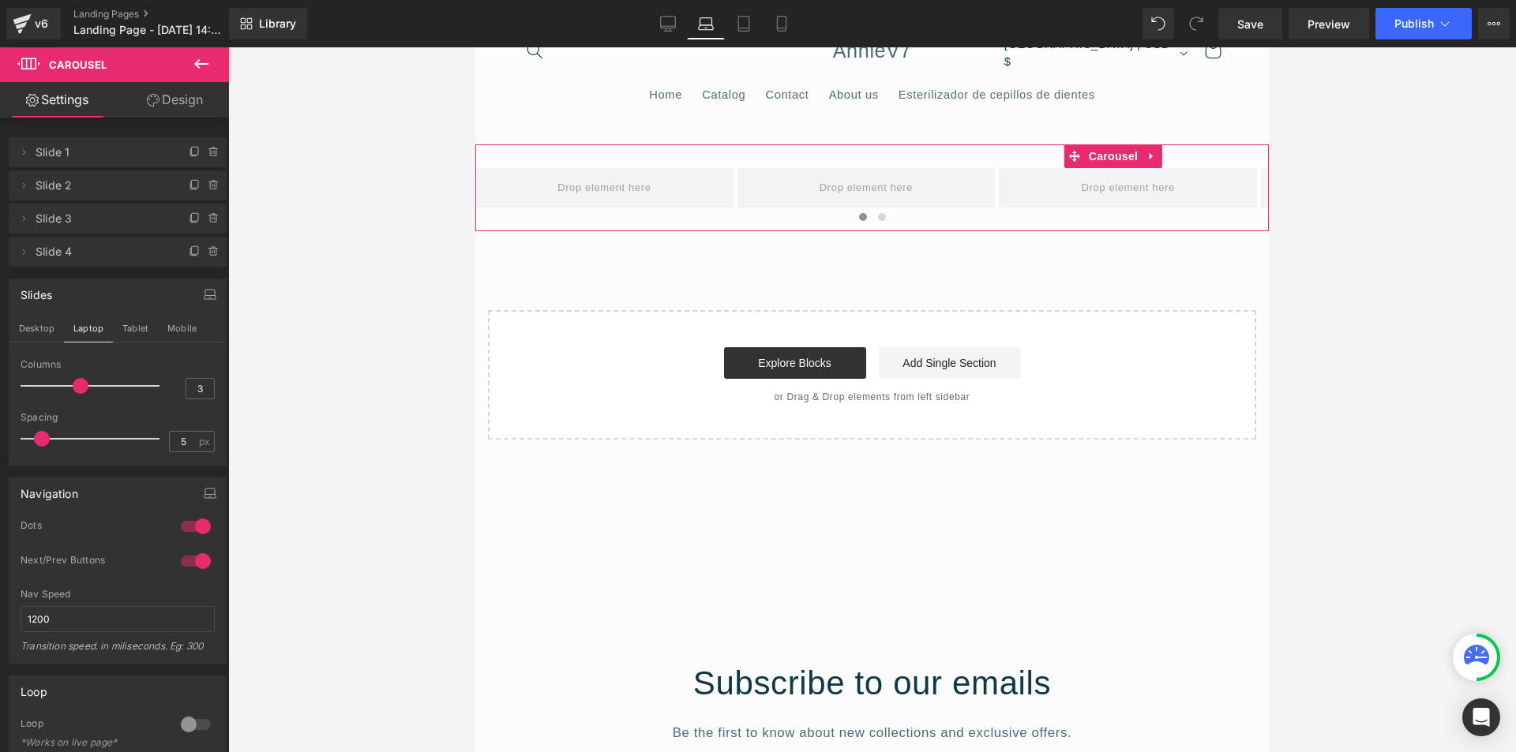
click at [146, 342] on div "Desktop Laptop Tablet Mobile" at bounding box center [117, 329] width 216 height 28
click at [141, 332] on button "Tablet" at bounding box center [135, 328] width 45 height 27
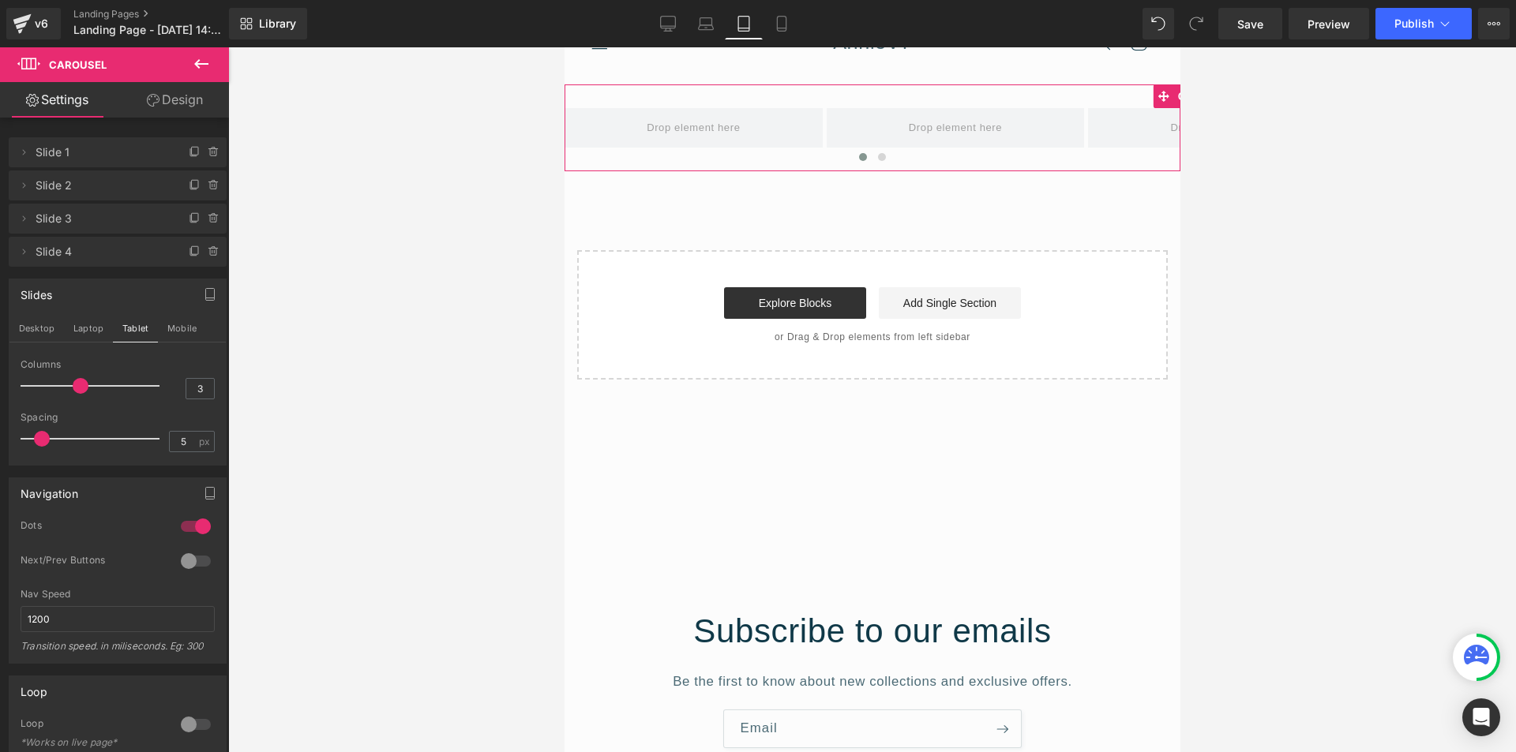
scroll to position [4, 0]
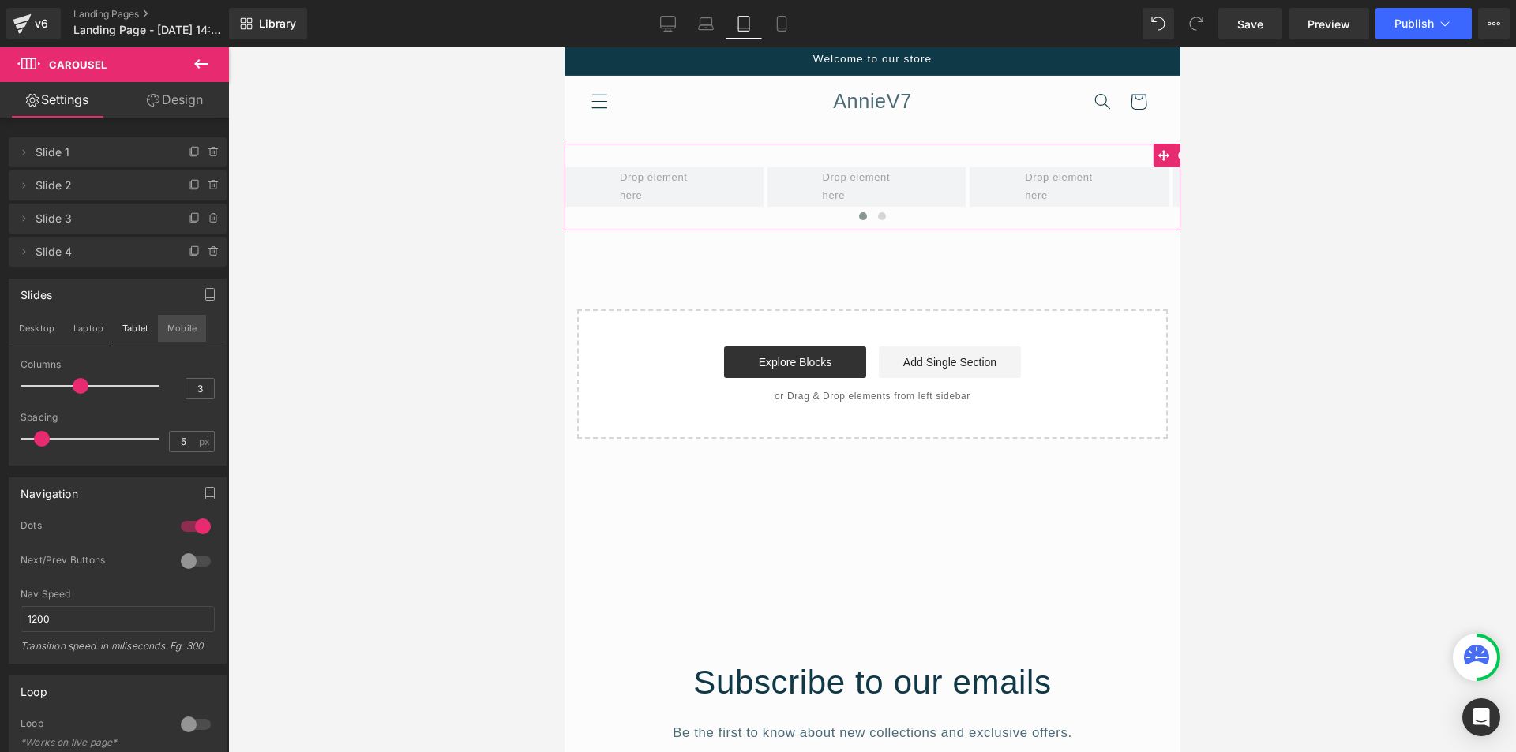
click at [182, 333] on button "Mobile" at bounding box center [182, 328] width 48 height 27
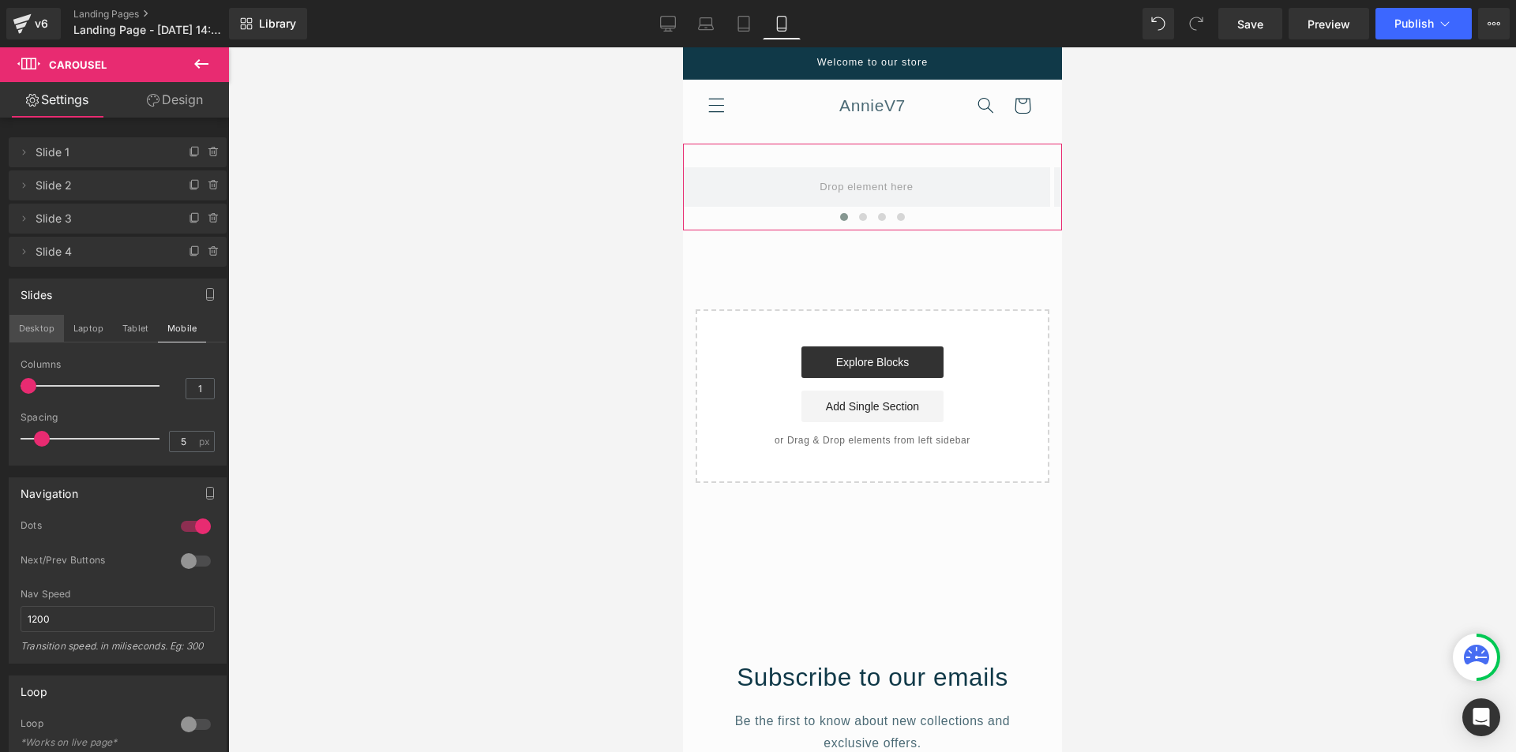
click at [42, 332] on button "Desktop" at bounding box center [36, 328] width 54 height 27
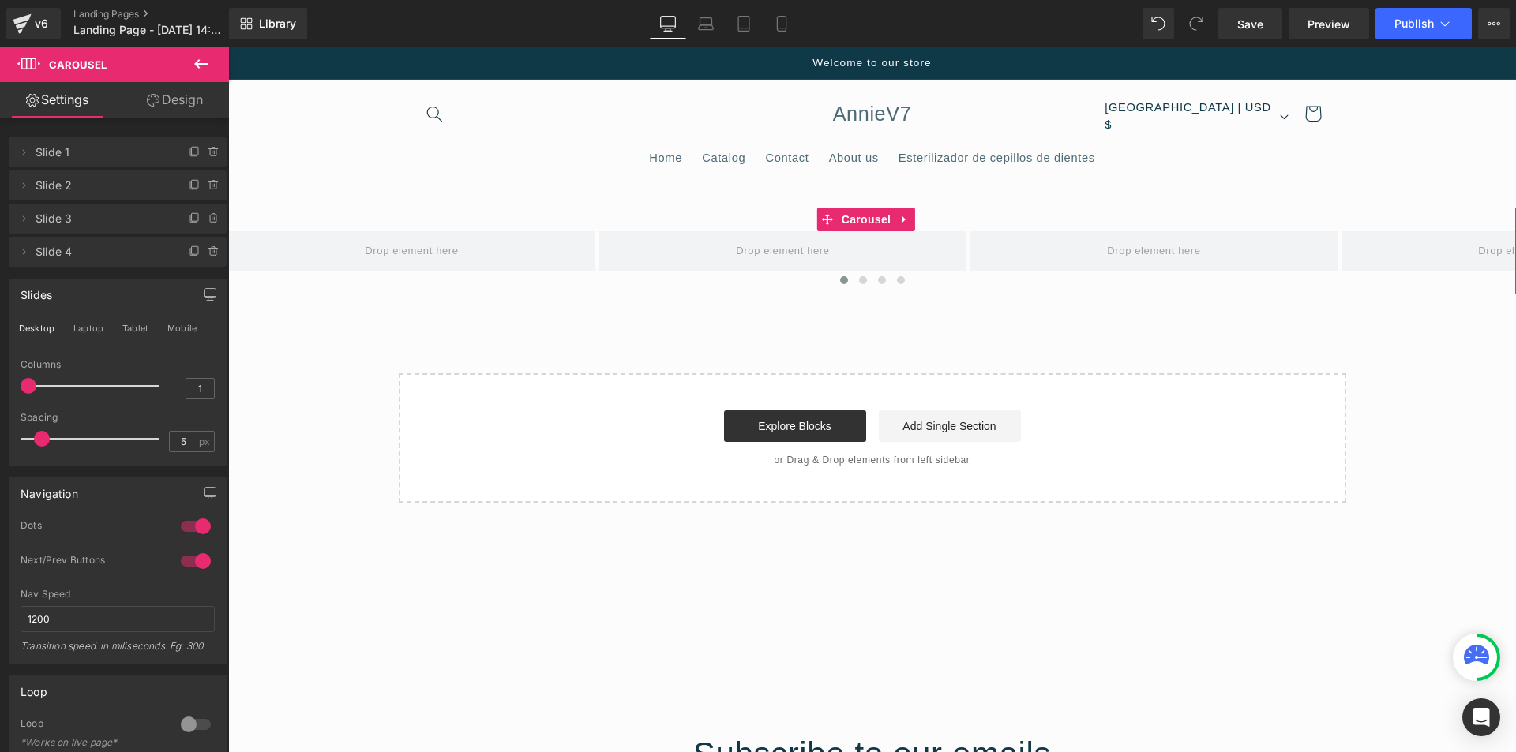
scroll to position [63, 0]
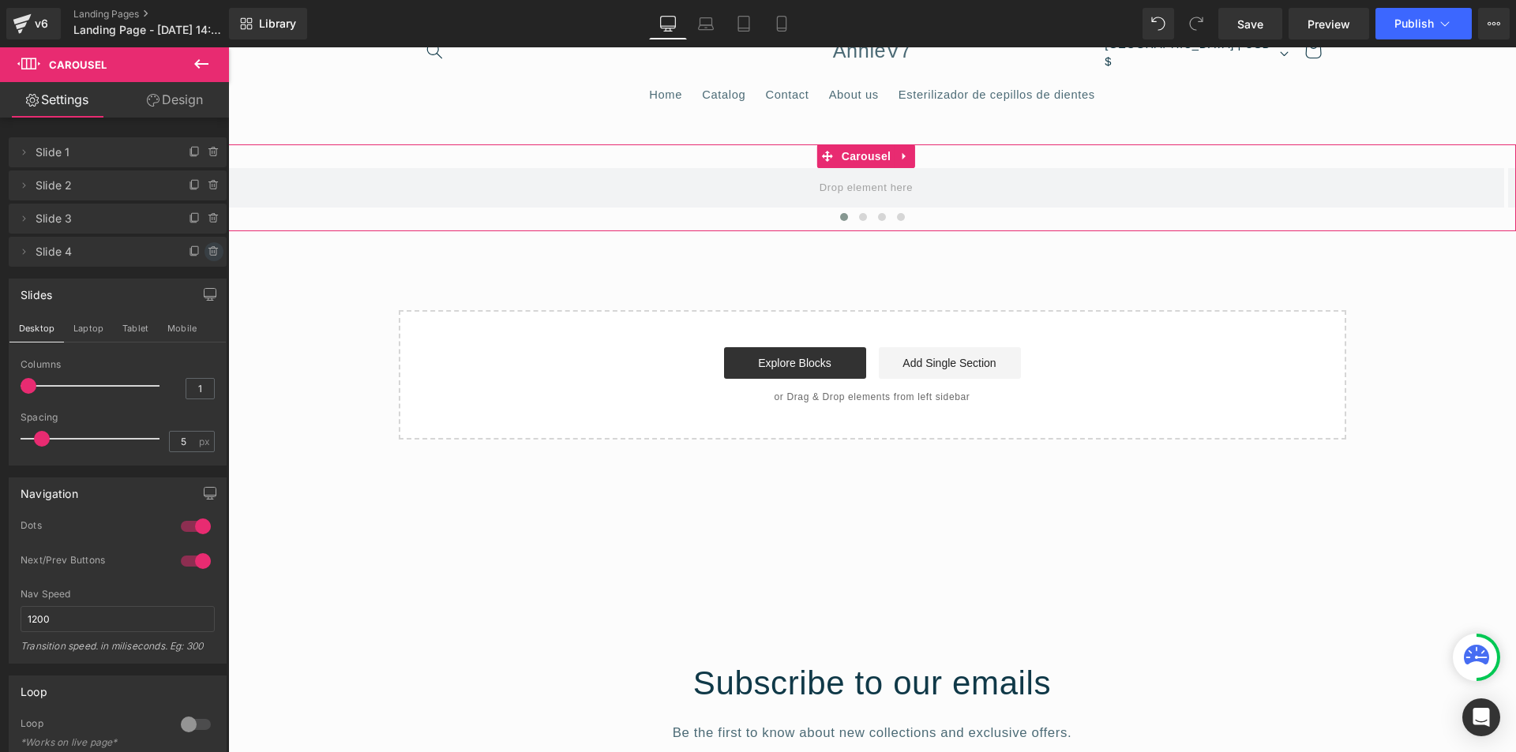
click at [209, 253] on icon at bounding box center [214, 252] width 13 height 13
click at [209, 253] on button "Delete" at bounding box center [197, 252] width 50 height 21
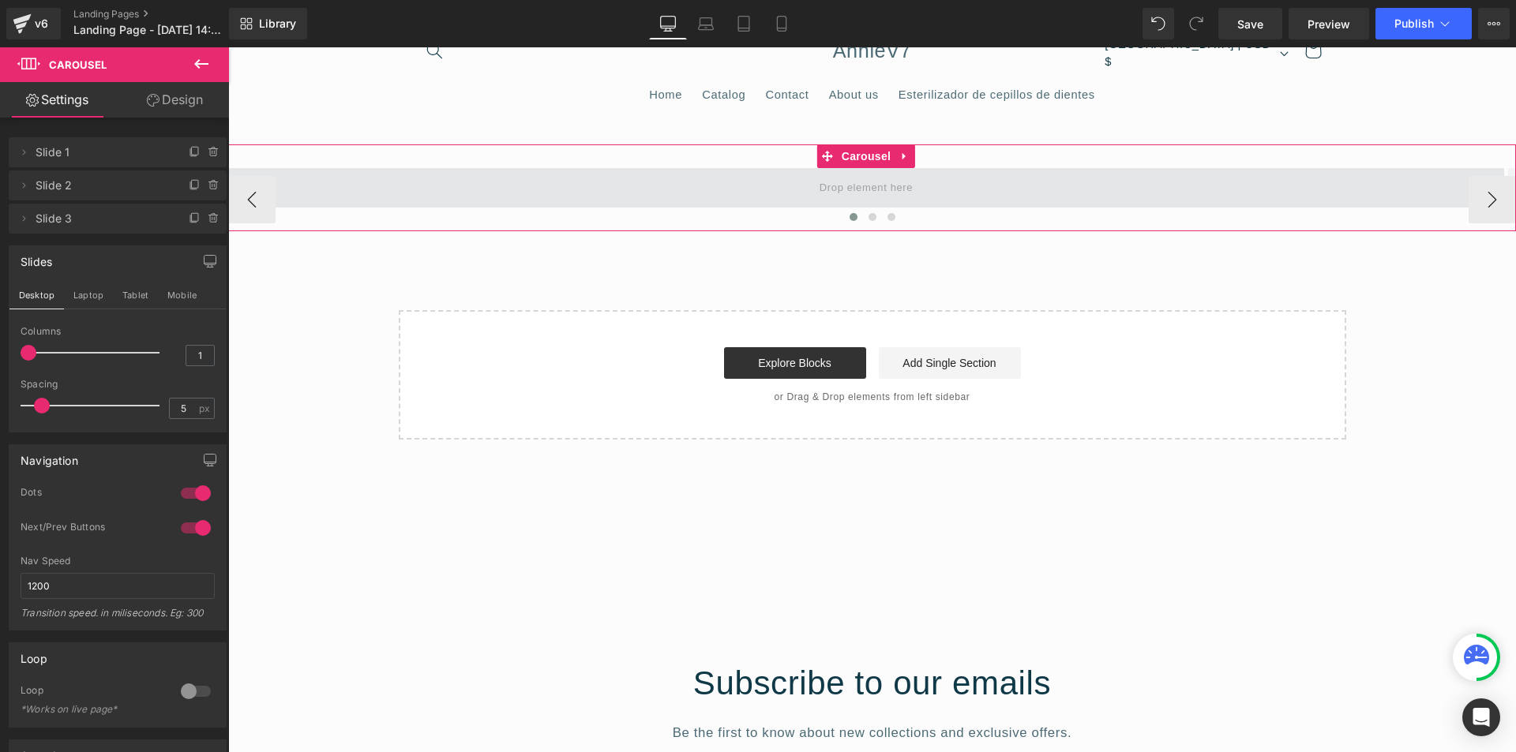
click at [917, 192] on span at bounding box center [866, 187] width 104 height 26
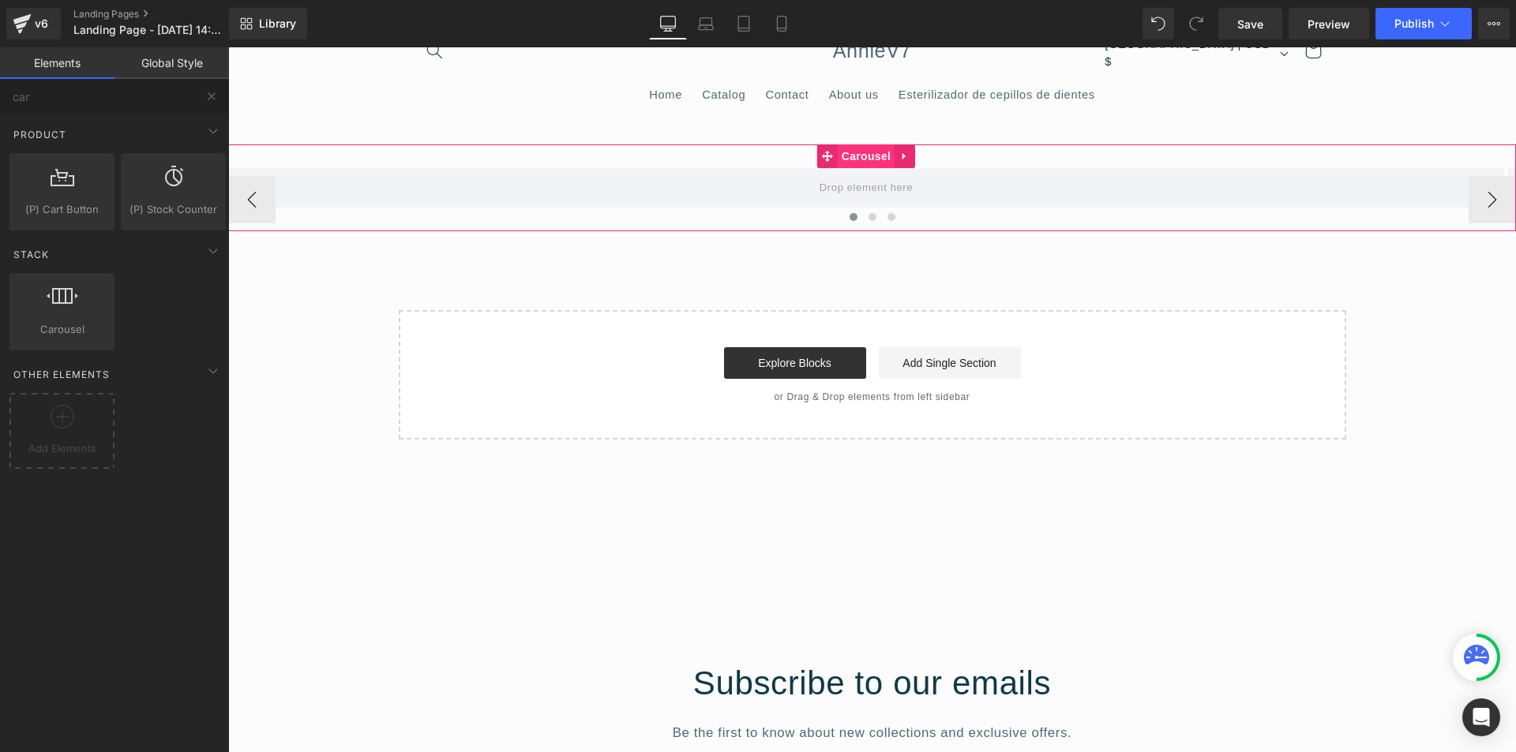
click at [857, 156] on span "Carousel" at bounding box center [866, 156] width 57 height 24
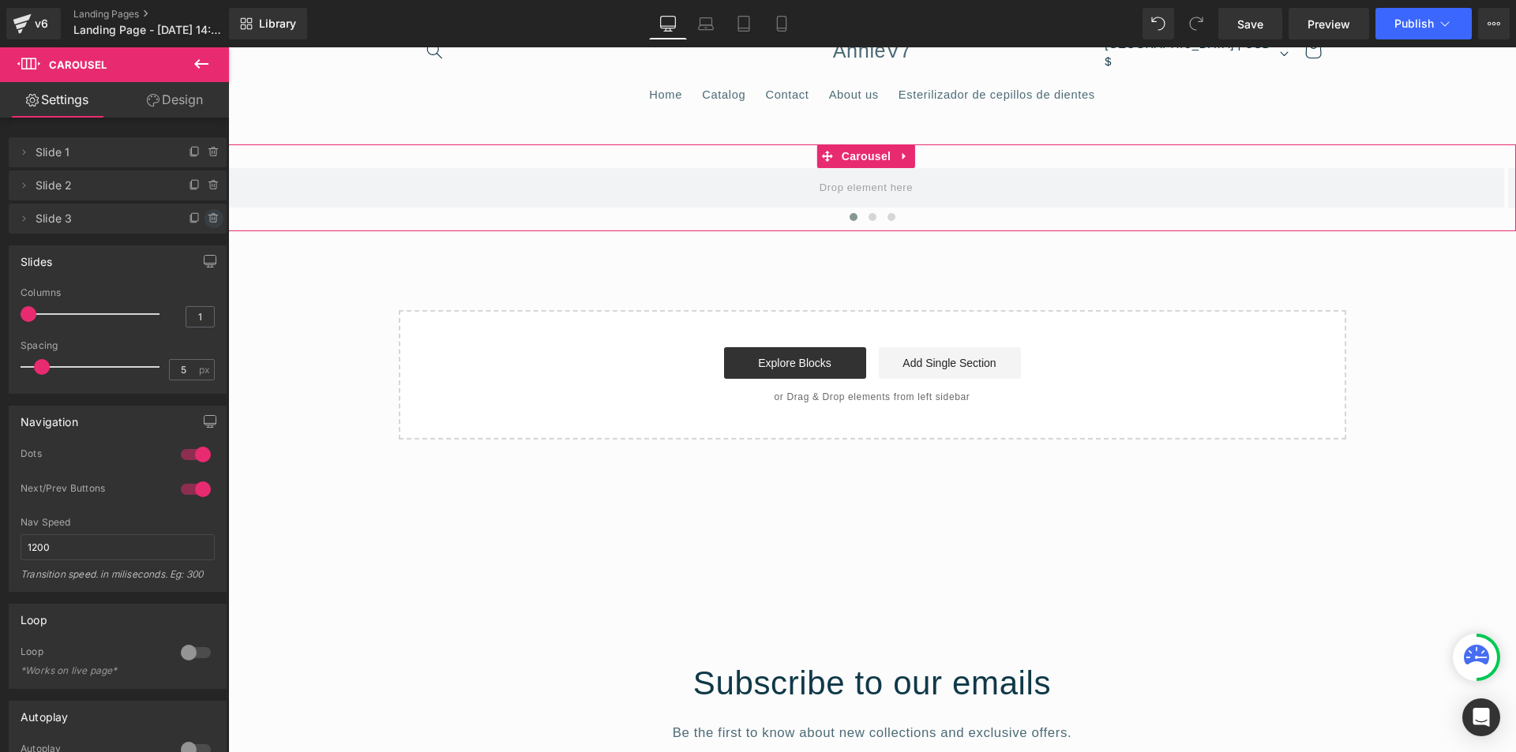
click at [208, 219] on icon at bounding box center [214, 218] width 13 height 13
click at [201, 219] on button "Delete" at bounding box center [197, 219] width 50 height 21
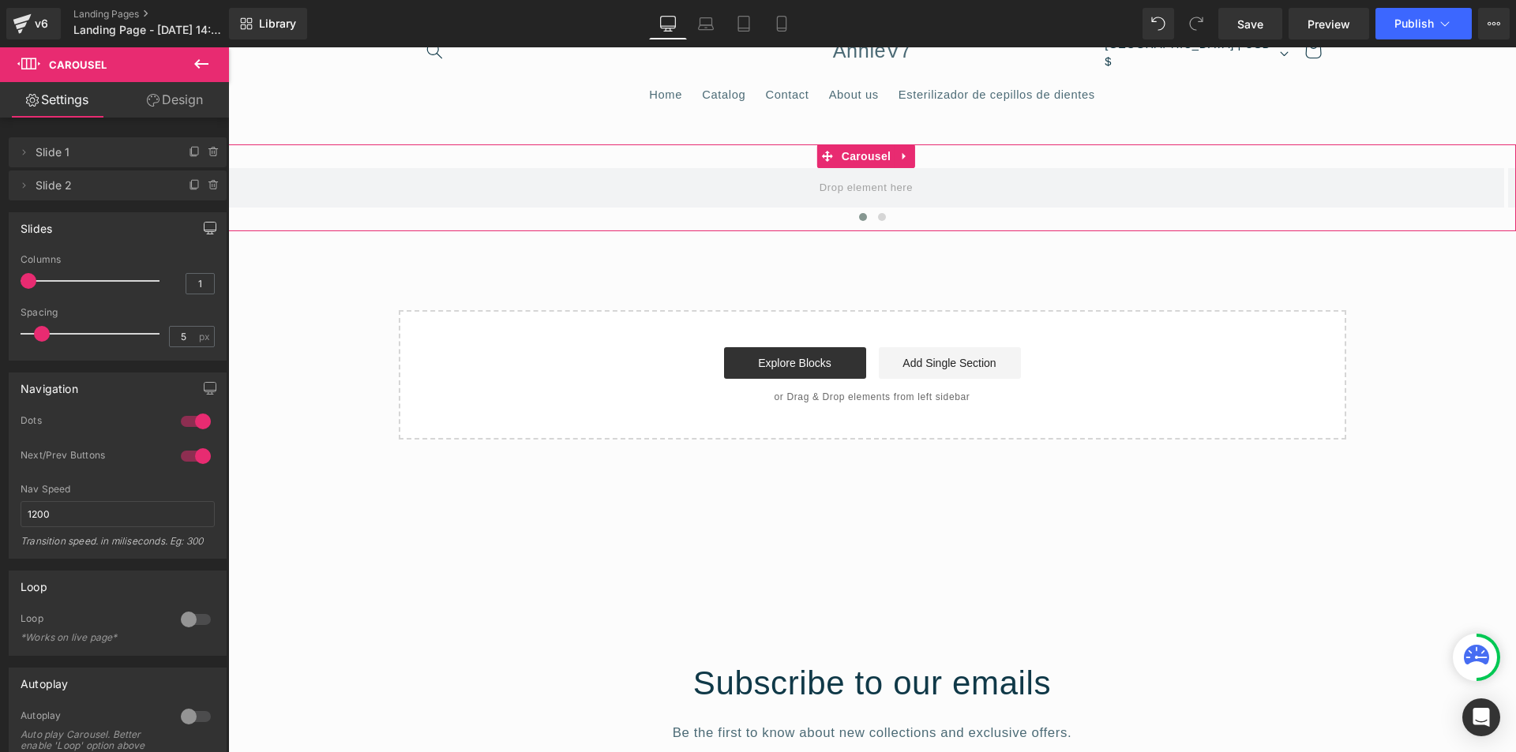
click at [206, 227] on icon "button" at bounding box center [210, 228] width 13 height 13
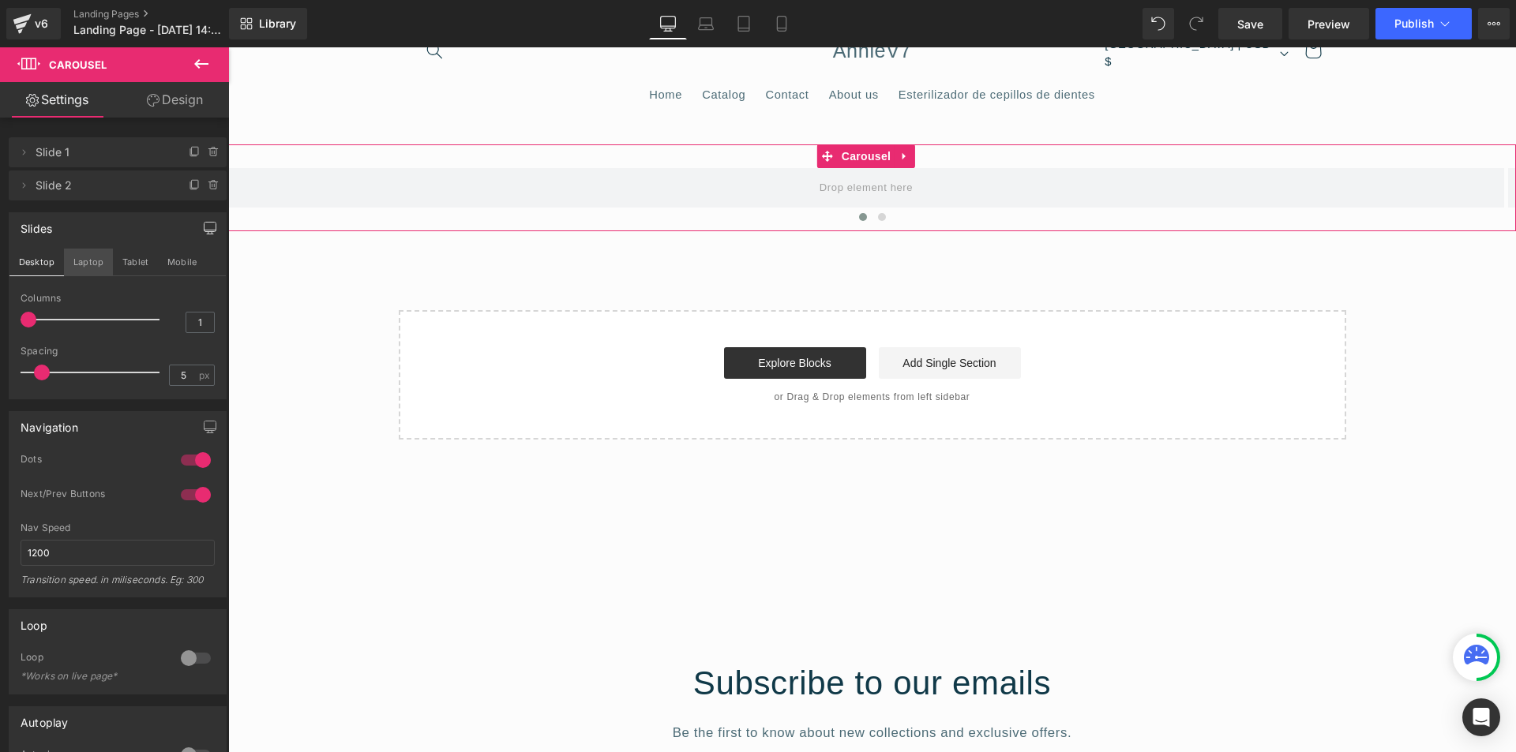
click at [99, 262] on button "Laptop" at bounding box center [88, 262] width 49 height 27
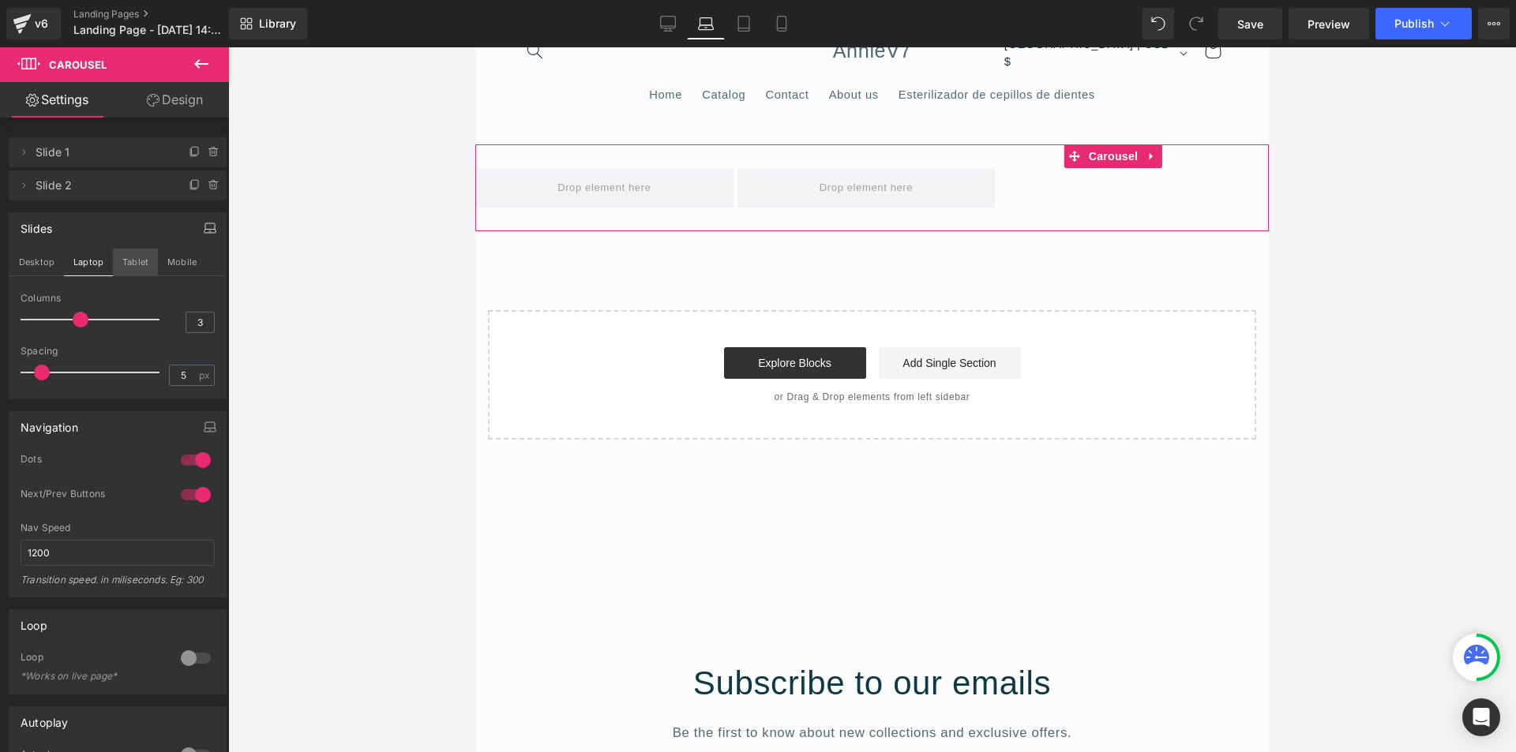
drag, startPoint x: 129, startPoint y: 265, endPoint x: 179, endPoint y: 272, distance: 50.2
click at [130, 265] on button "Tablet" at bounding box center [135, 262] width 45 height 27
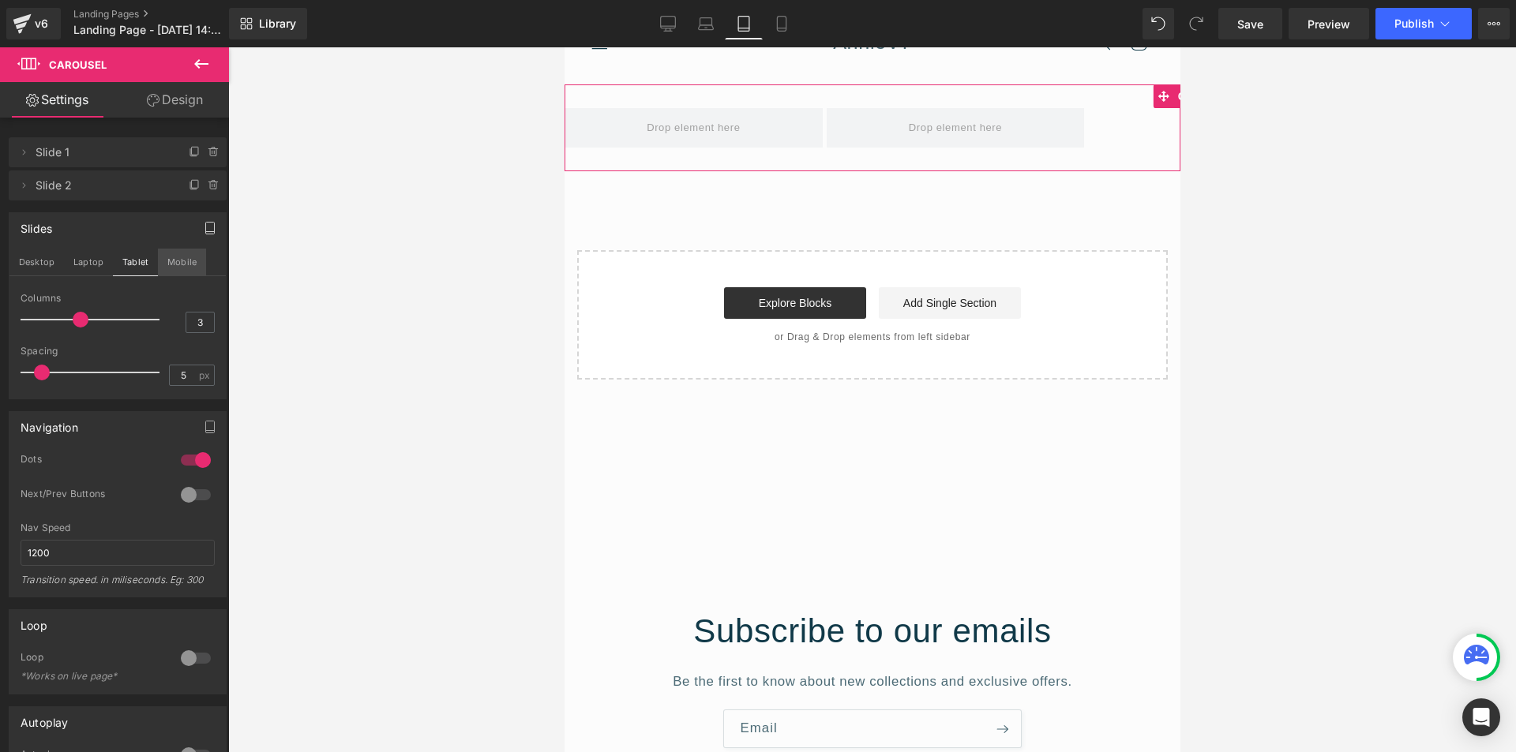
scroll to position [4, 0]
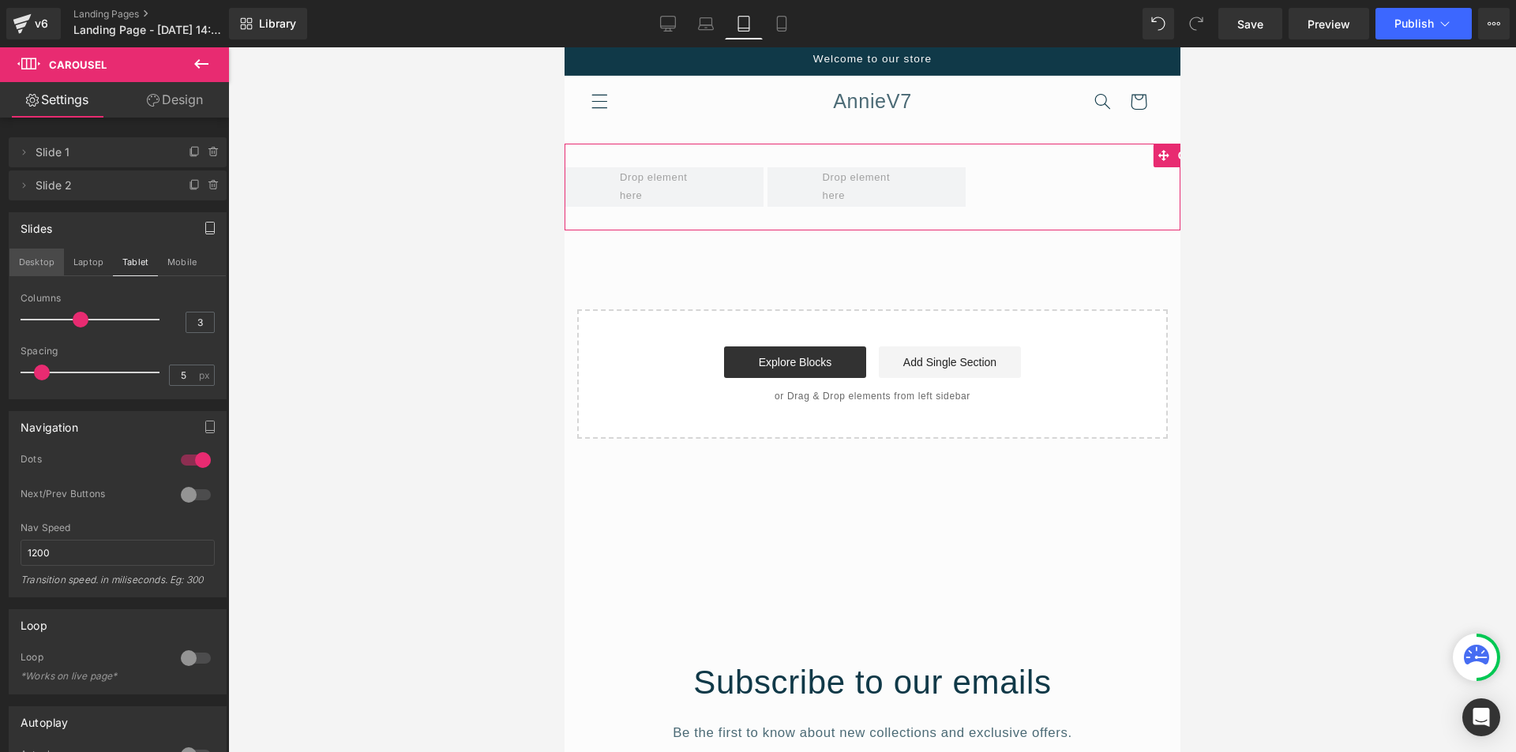
click at [45, 275] on button "Desktop" at bounding box center [36, 262] width 54 height 27
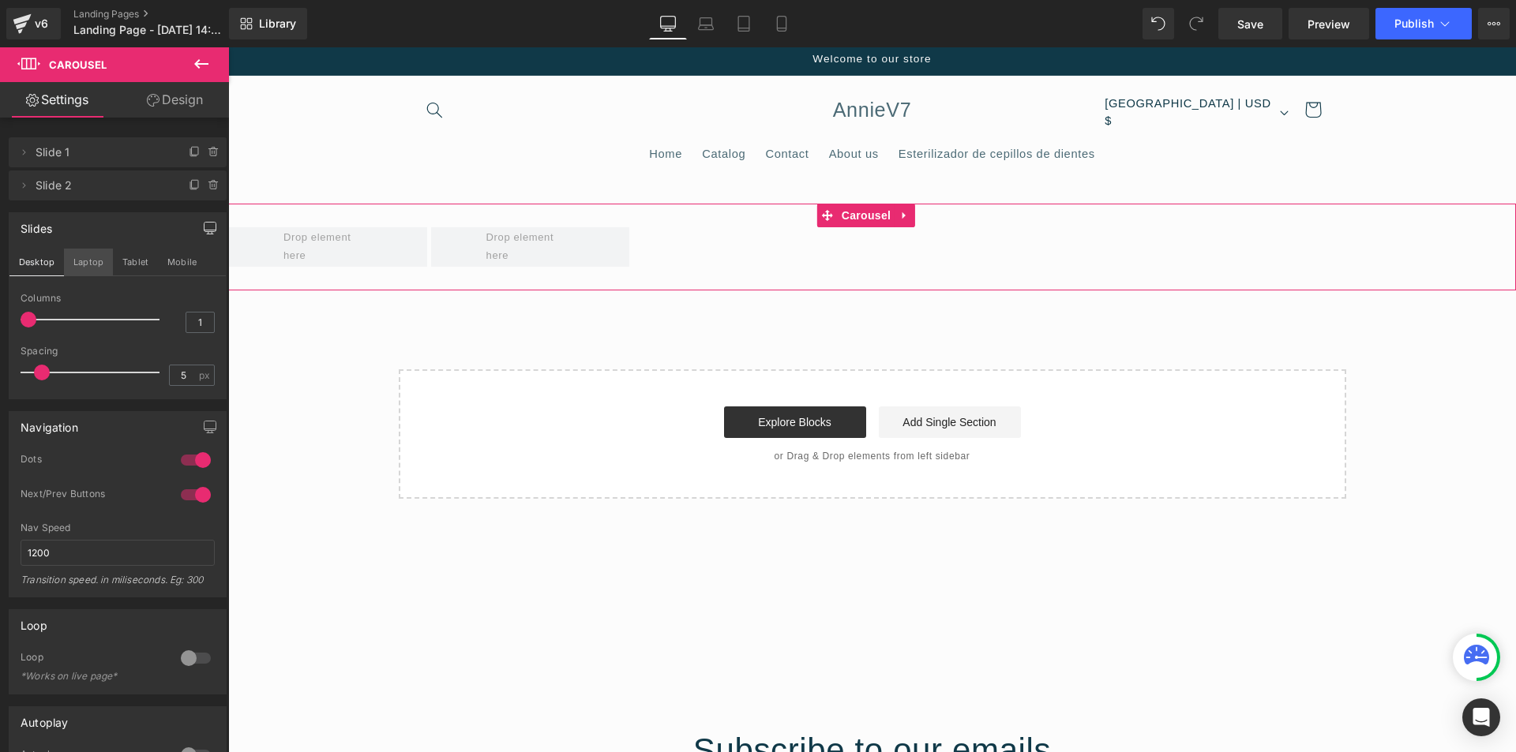
scroll to position [63, 0]
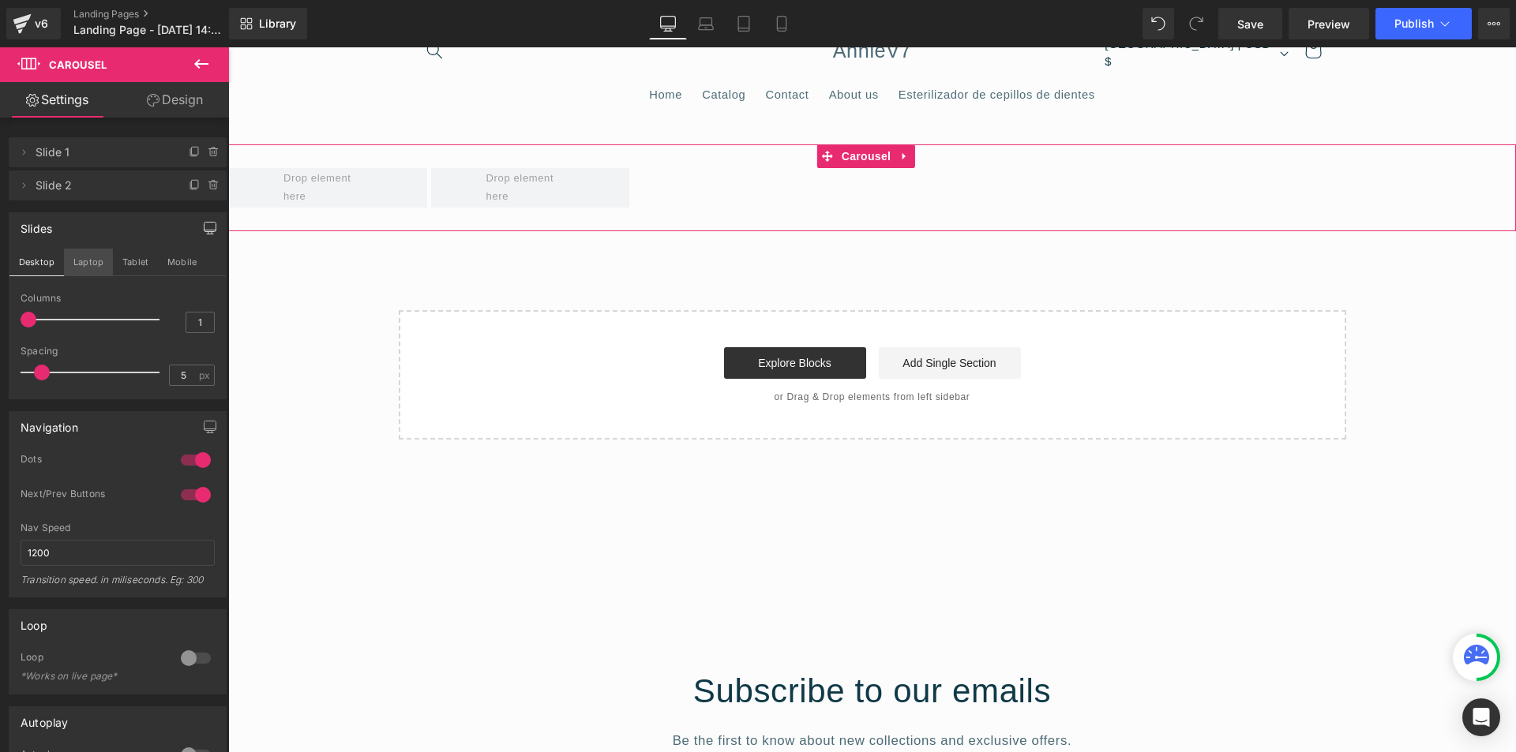
click at [90, 269] on button "Laptop" at bounding box center [88, 262] width 49 height 27
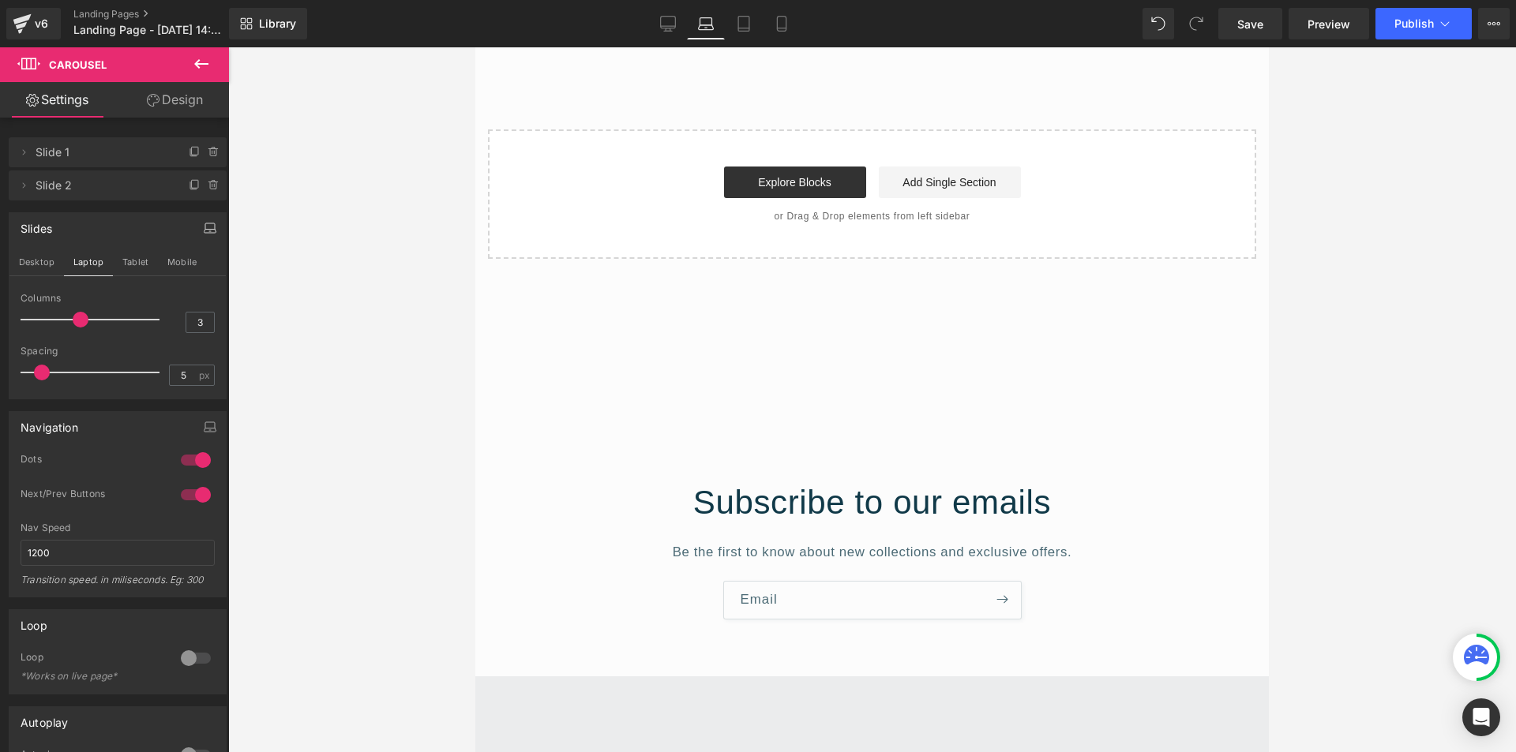
scroll to position [0, 0]
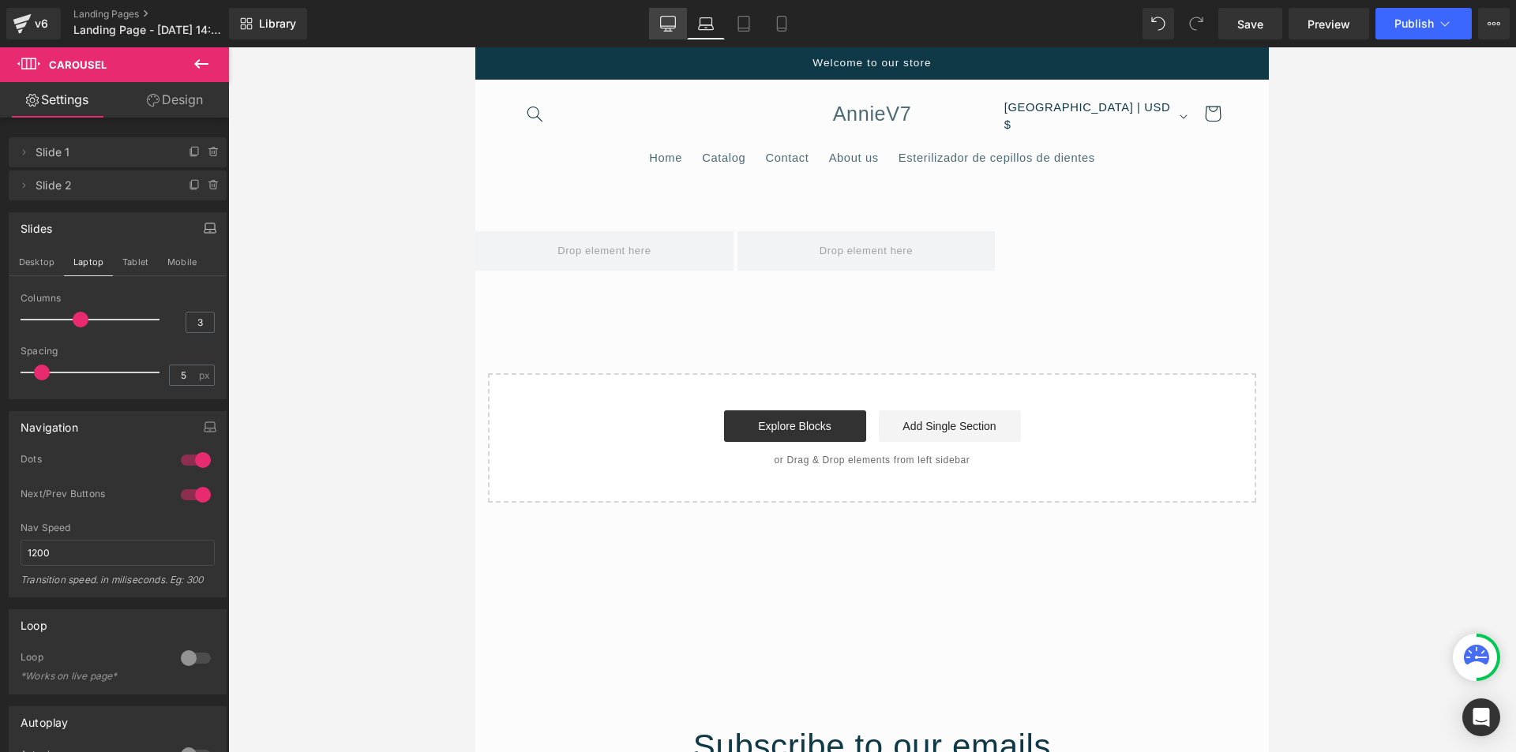
click at [669, 30] on icon at bounding box center [668, 24] width 16 height 16
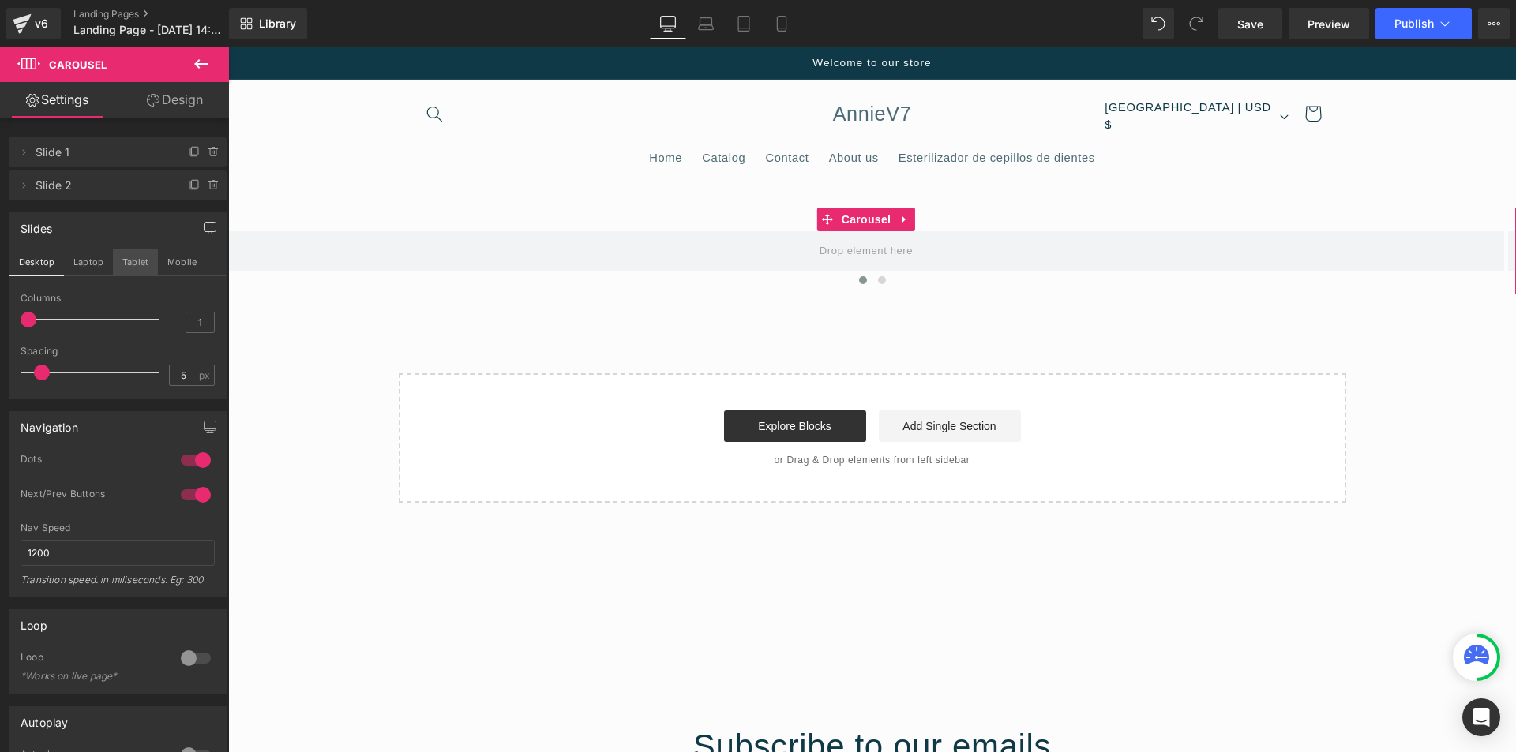
click at [113, 263] on button "Tablet" at bounding box center [135, 262] width 45 height 27
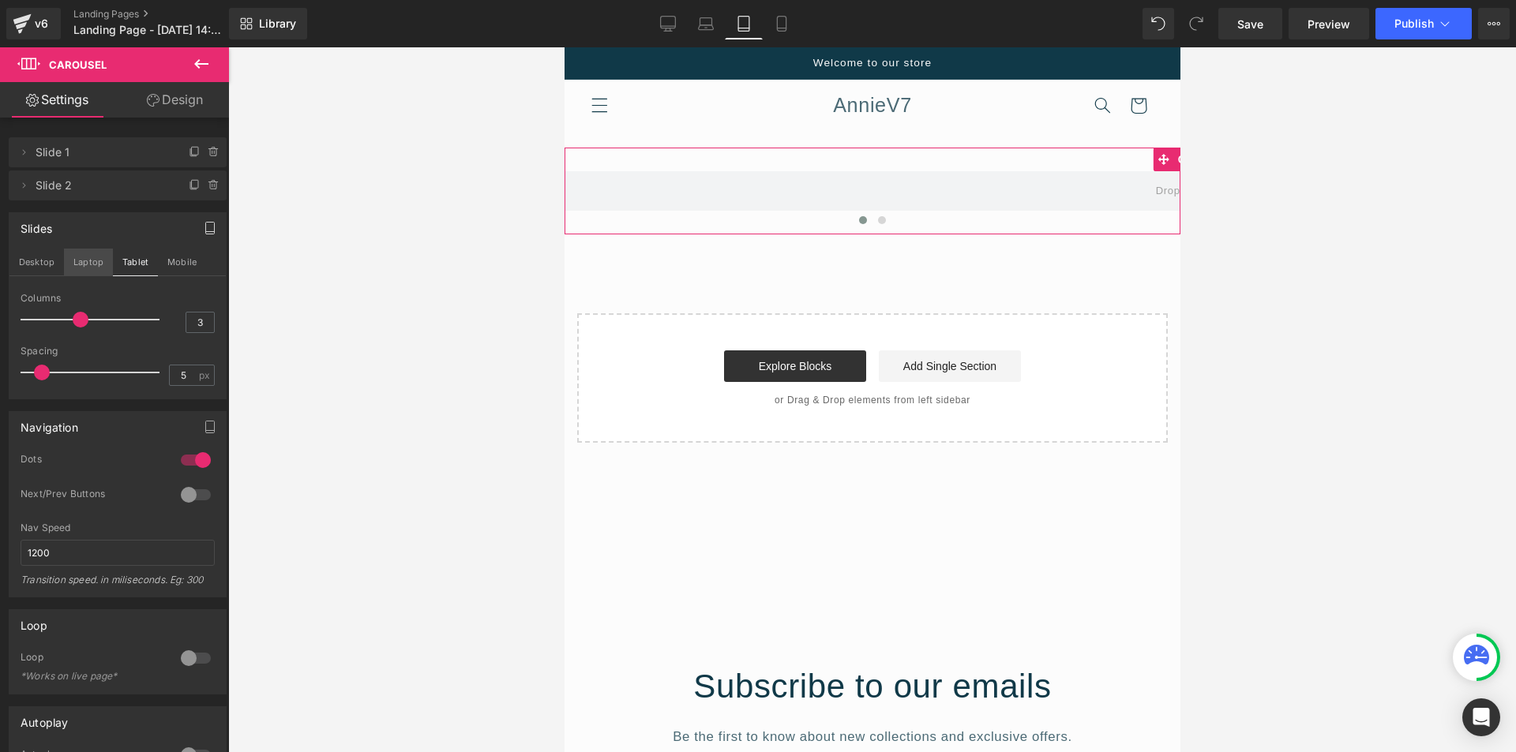
click at [92, 263] on button "Laptop" at bounding box center [88, 262] width 49 height 27
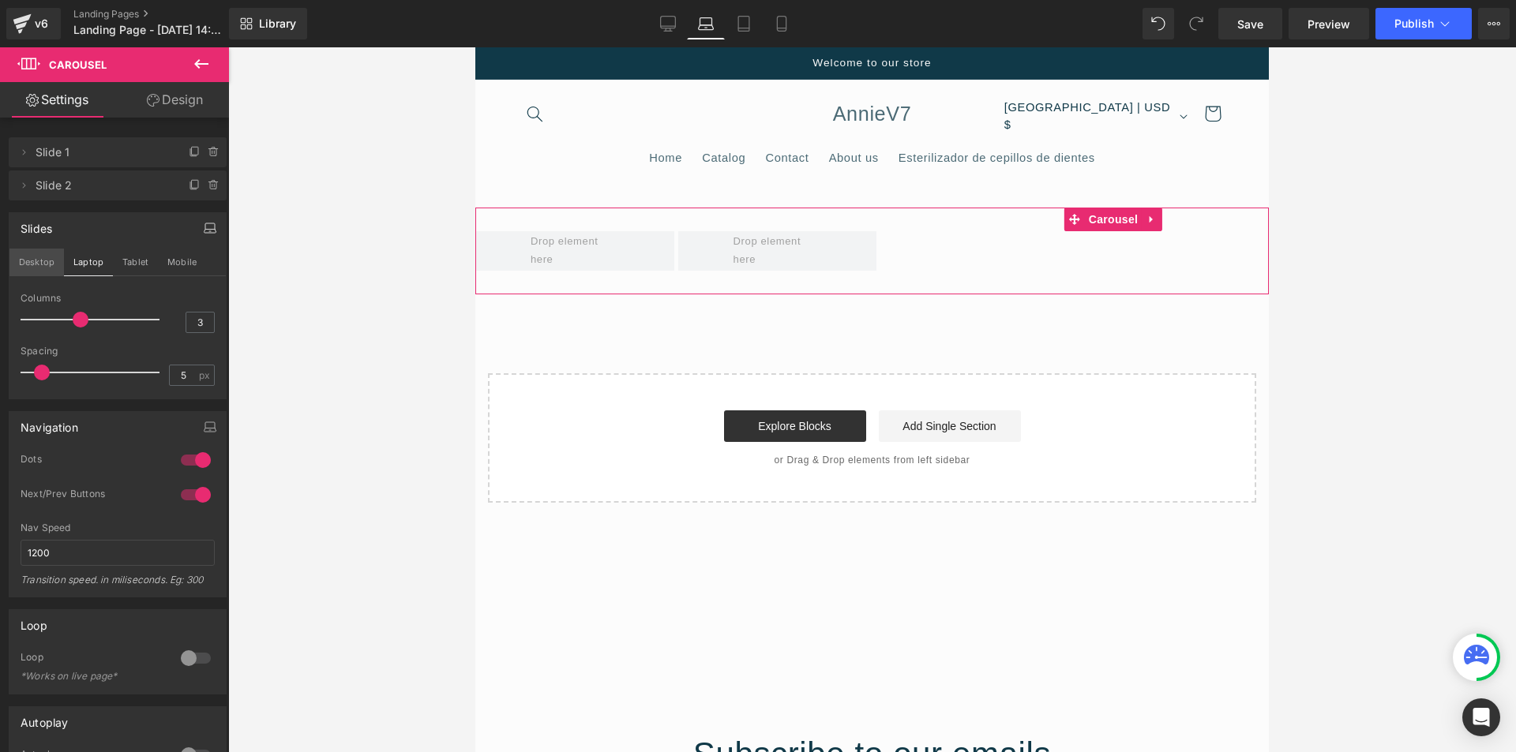
scroll to position [59, 0]
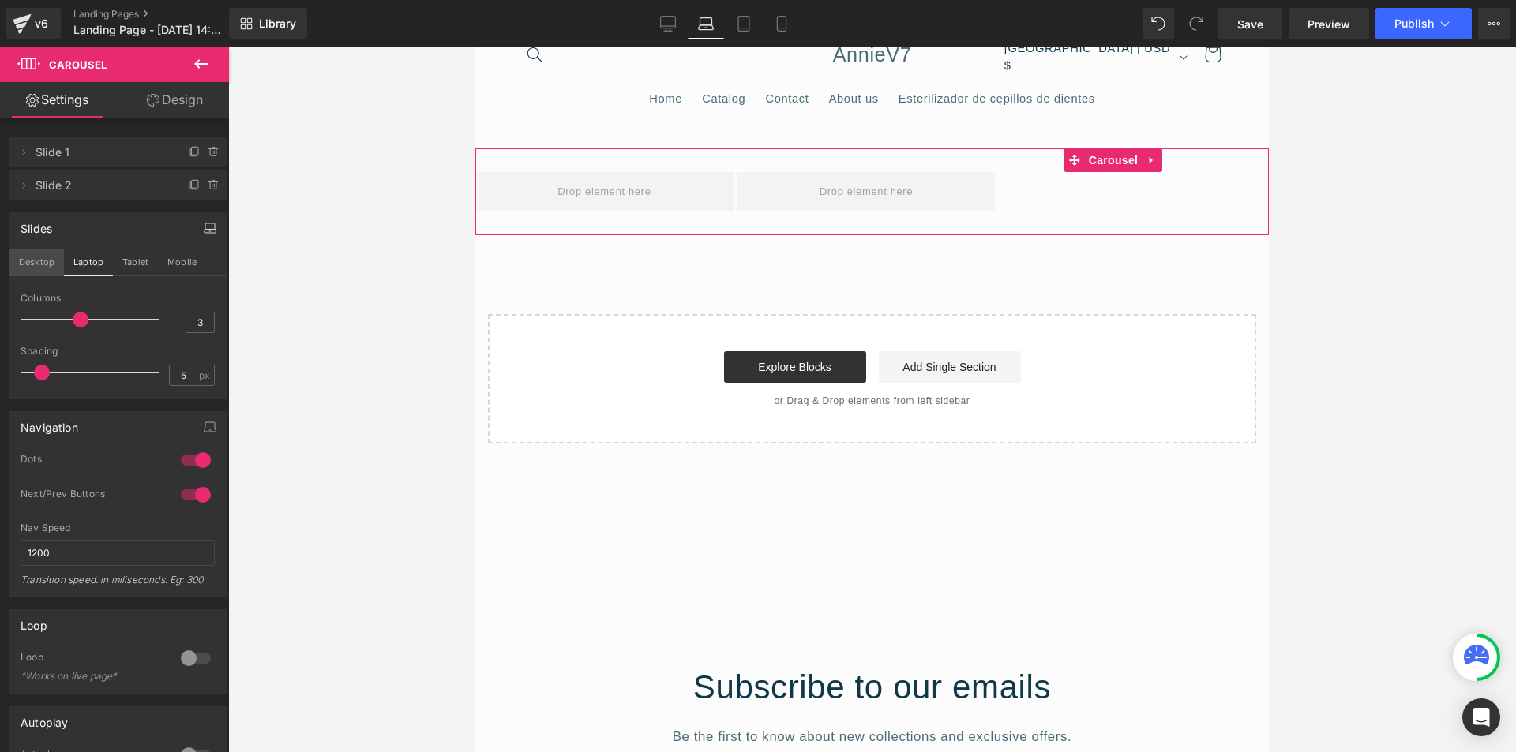
click at [36, 264] on button "Desktop" at bounding box center [36, 262] width 54 height 27
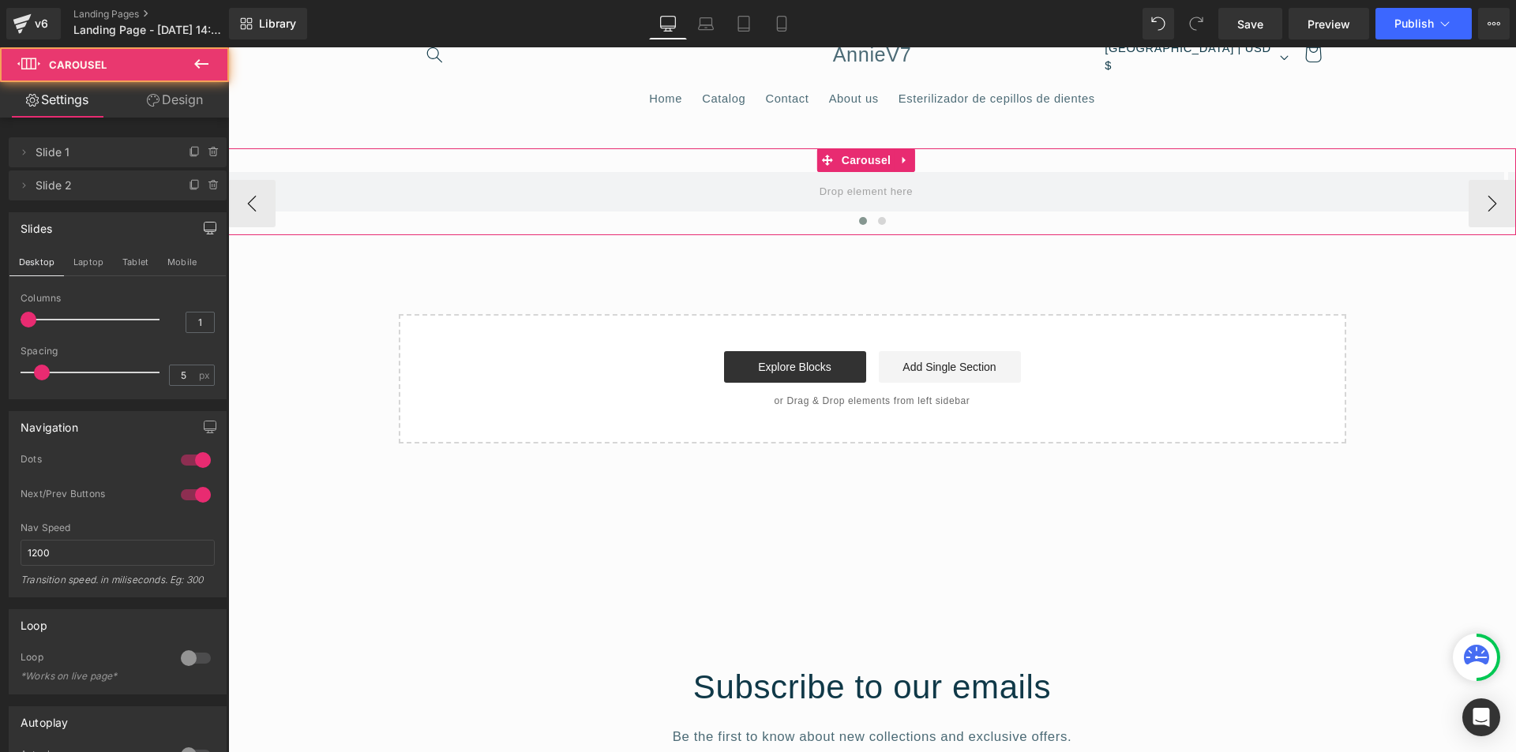
click at [762, 163] on div "‹ › [GEOGRAPHIC_DATA]" at bounding box center [872, 191] width 1288 height 87
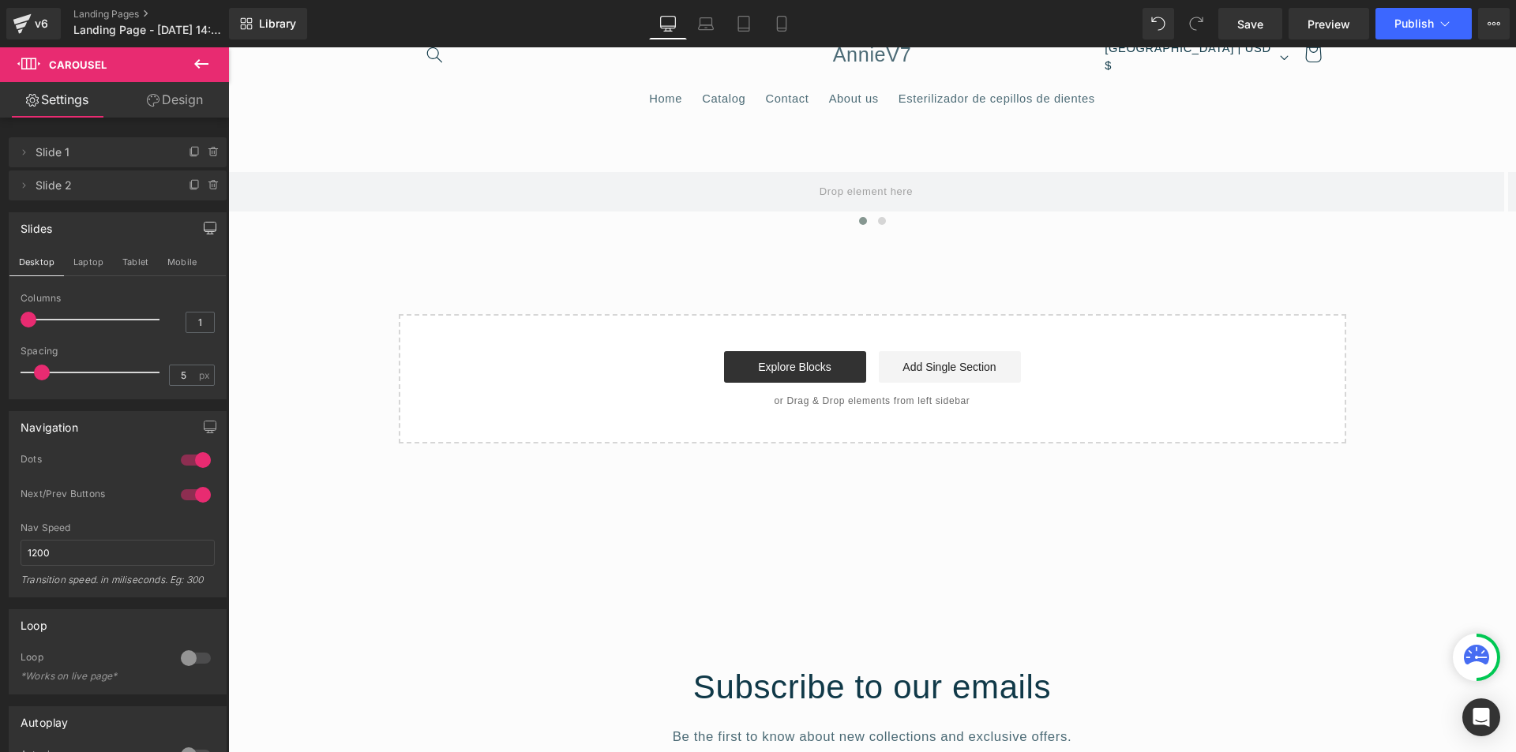
click at [420, 249] on div "‹ › [GEOGRAPHIC_DATA] Select your layout" at bounding box center [872, 295] width 1288 height 295
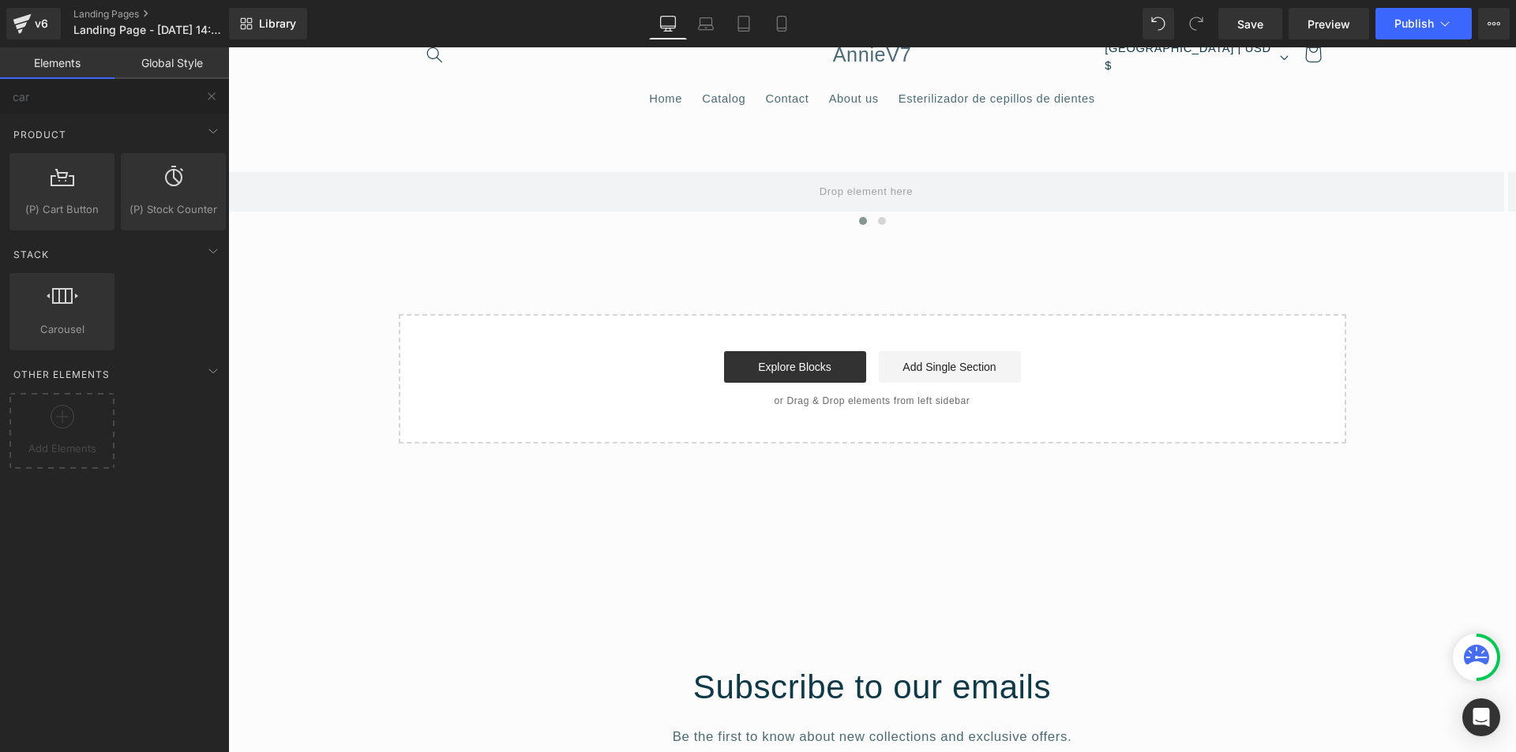
click at [428, 238] on div "‹ › [GEOGRAPHIC_DATA] Select your layout" at bounding box center [872, 295] width 1288 height 295
click at [858, 159] on span "Carousel" at bounding box center [866, 160] width 57 height 24
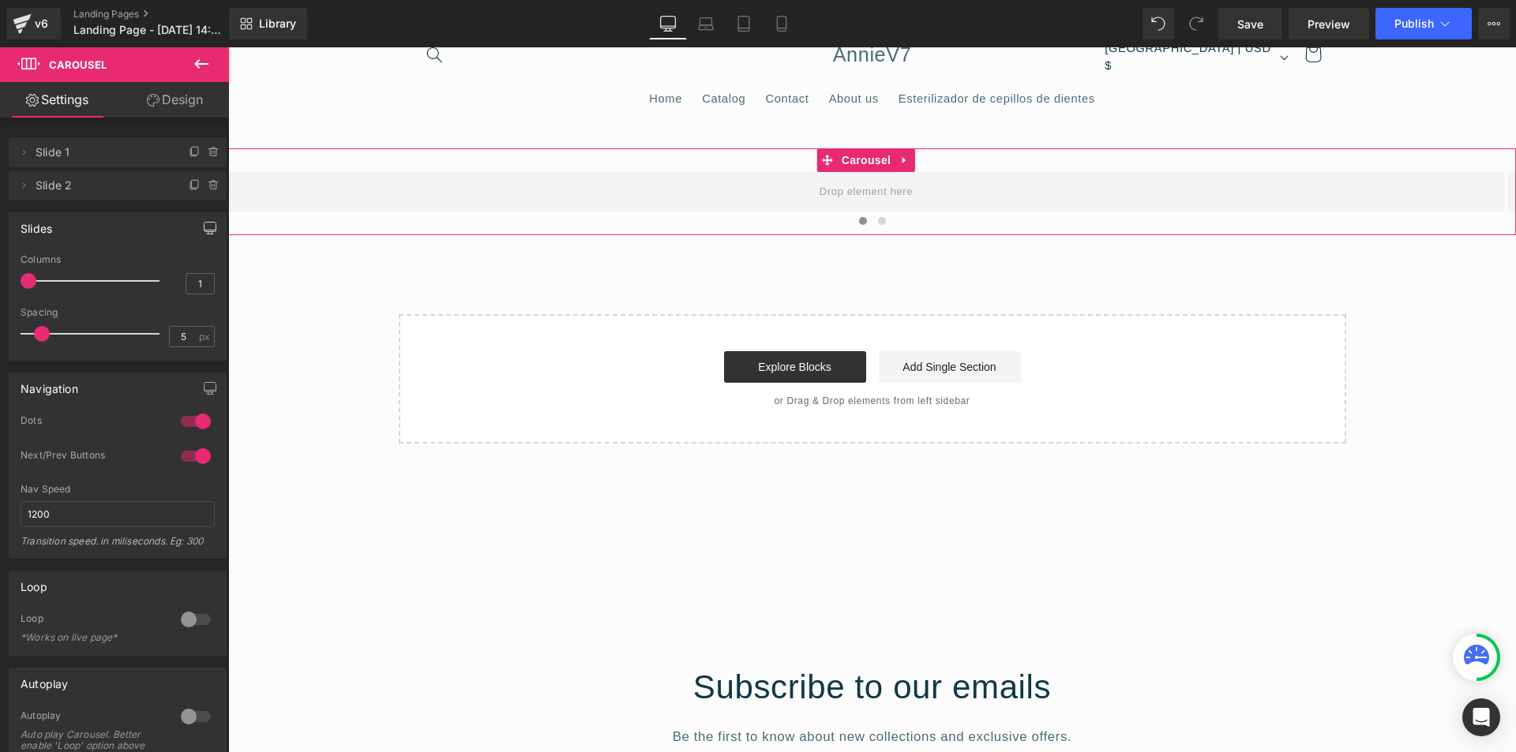
click at [206, 226] on icon "button" at bounding box center [210, 228] width 13 height 13
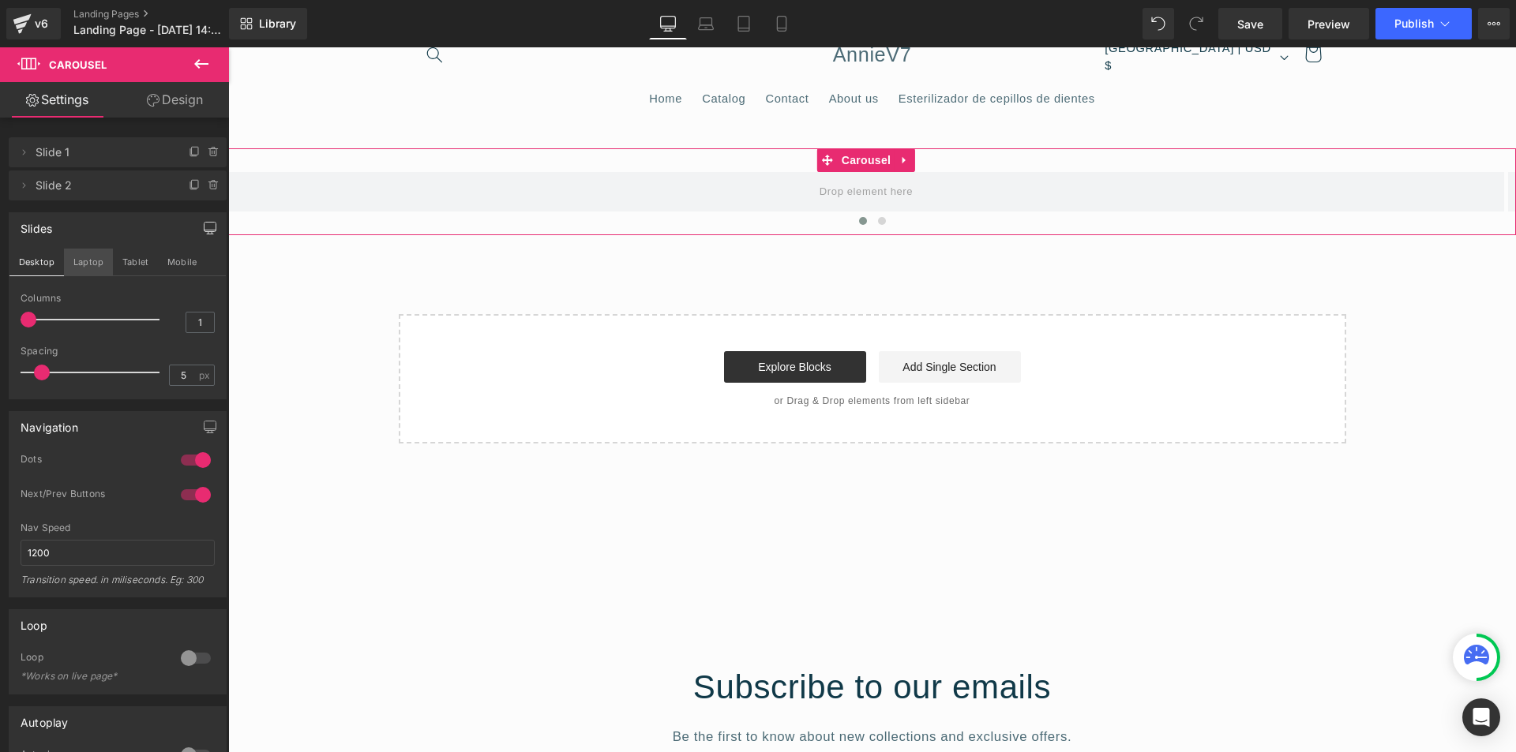
click at [81, 266] on button "Laptop" at bounding box center [88, 262] width 49 height 27
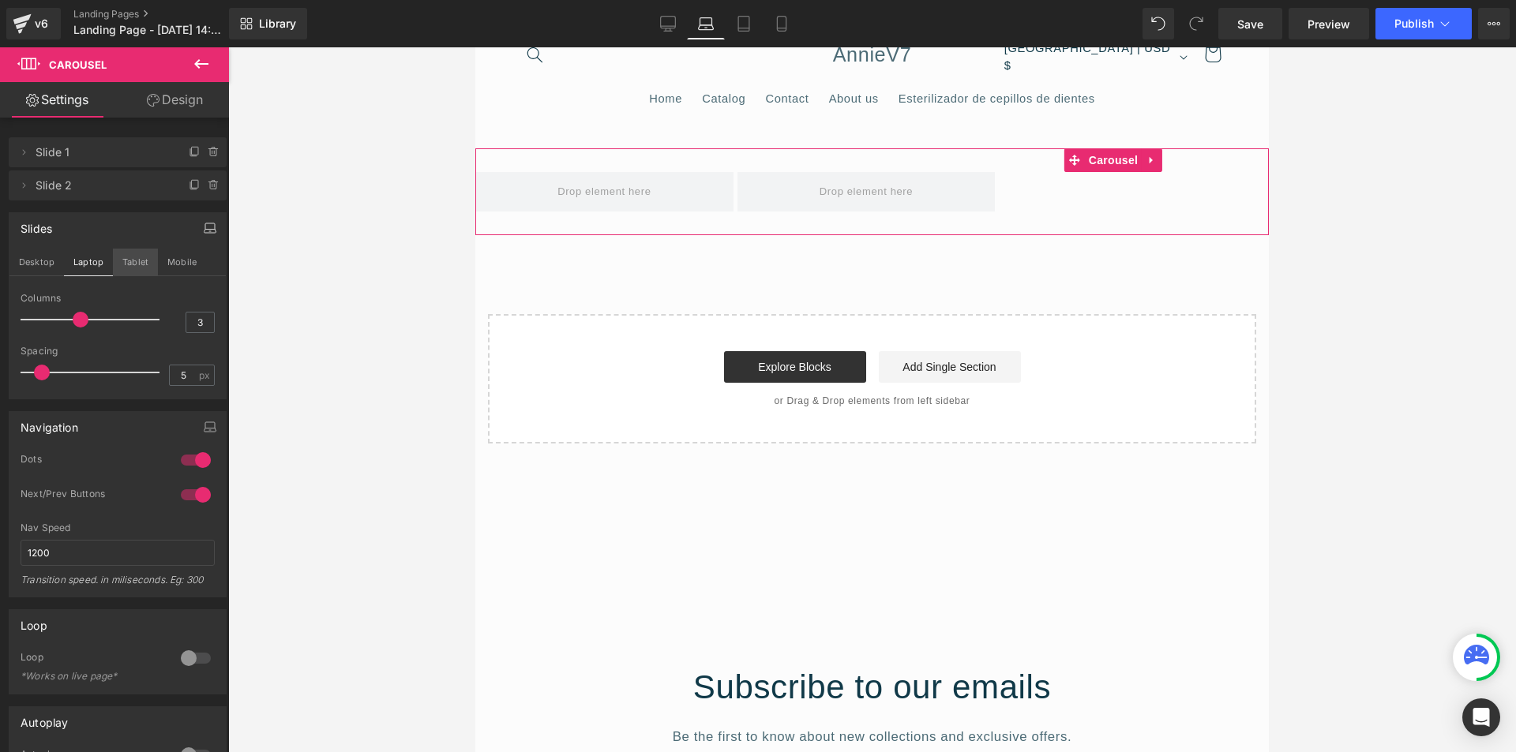
click at [130, 266] on button "Tablet" at bounding box center [135, 262] width 45 height 27
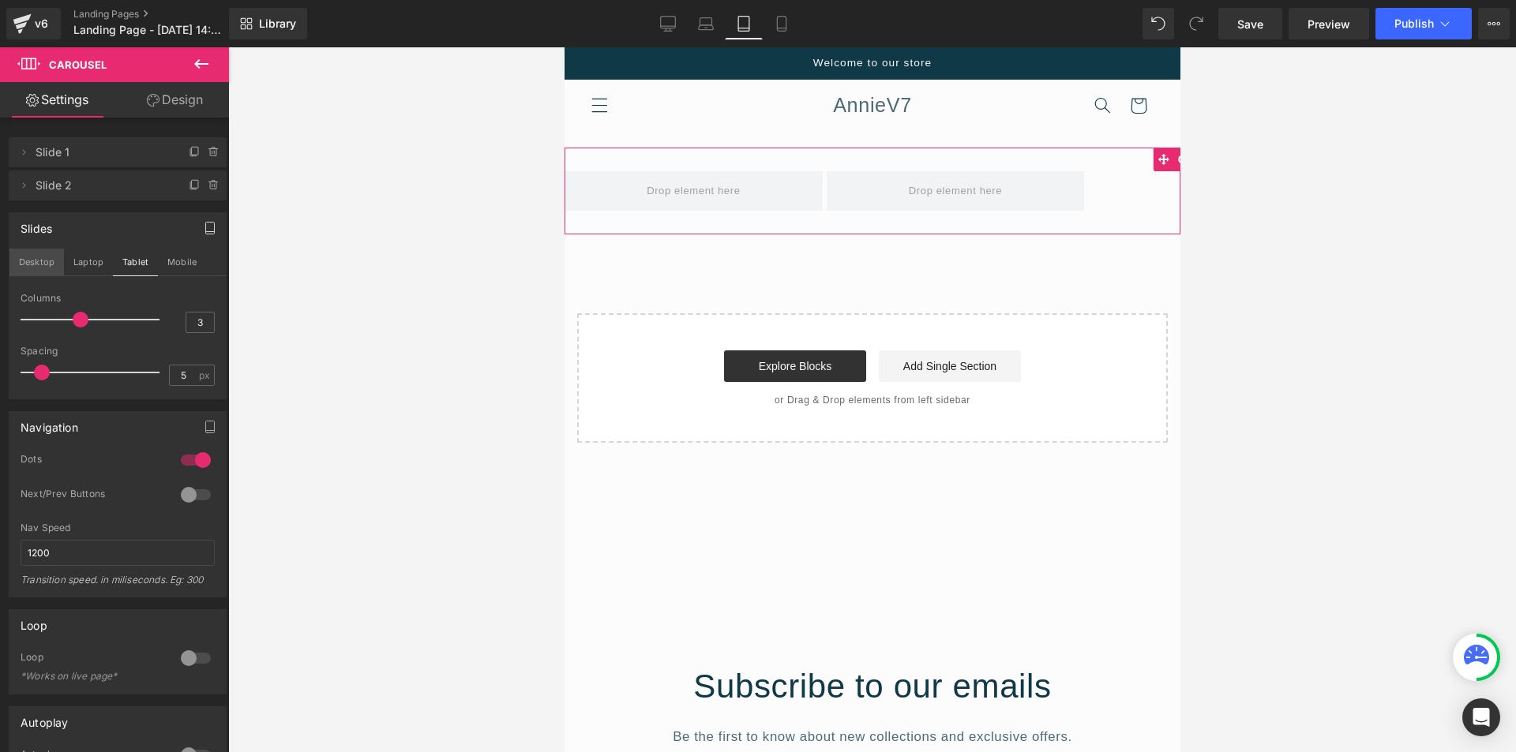
click at [44, 269] on button "Desktop" at bounding box center [36, 262] width 54 height 27
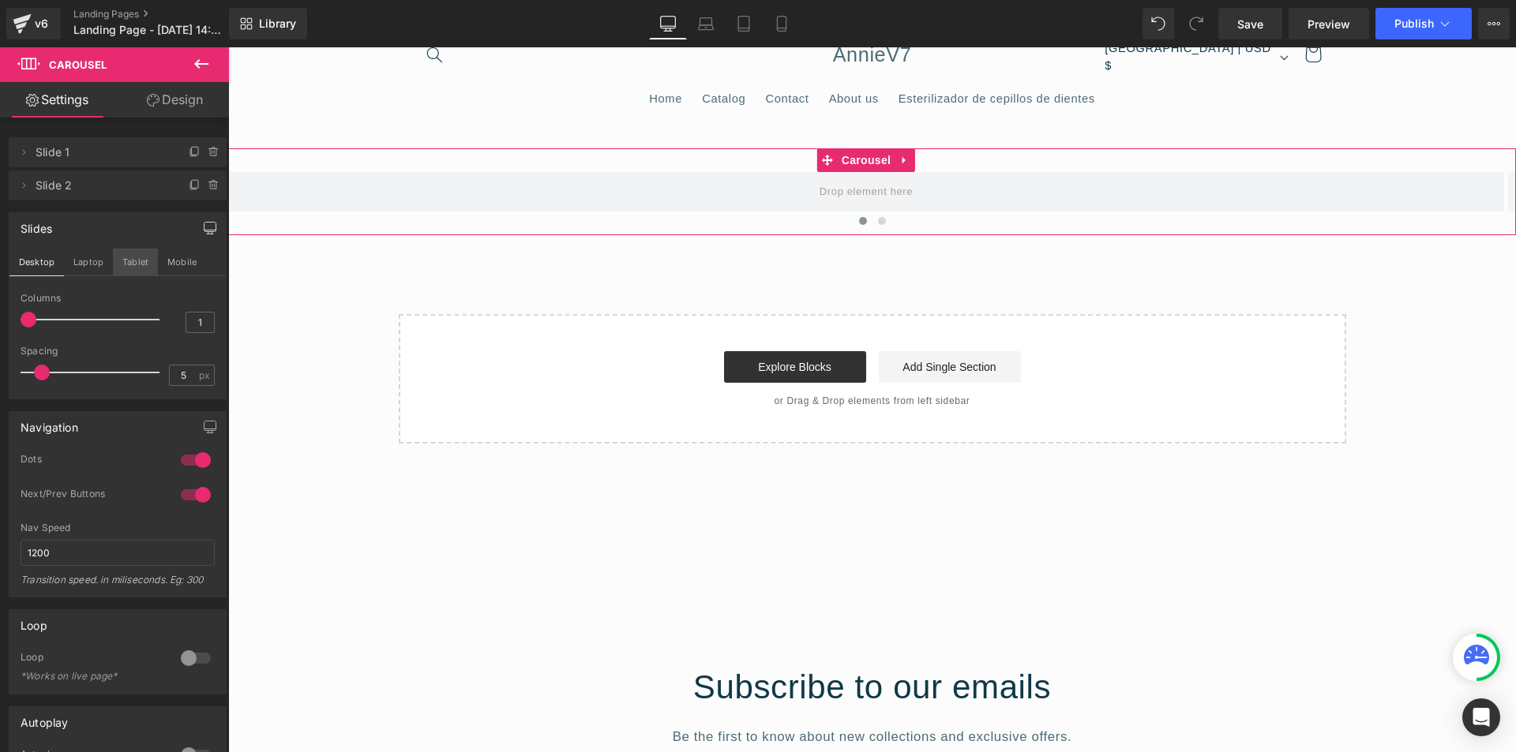
click at [129, 270] on button "Tablet" at bounding box center [135, 262] width 45 height 27
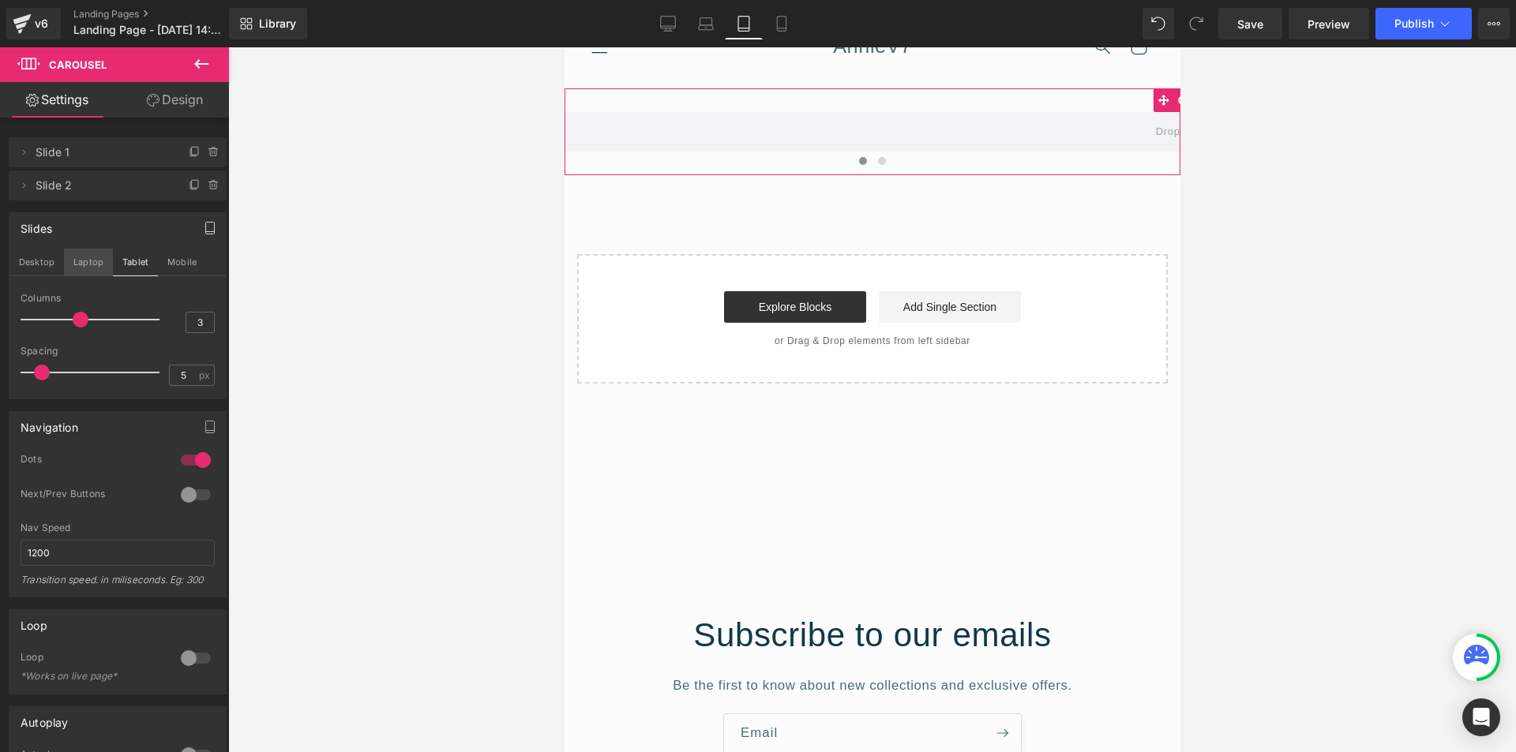
scroll to position [0, 0]
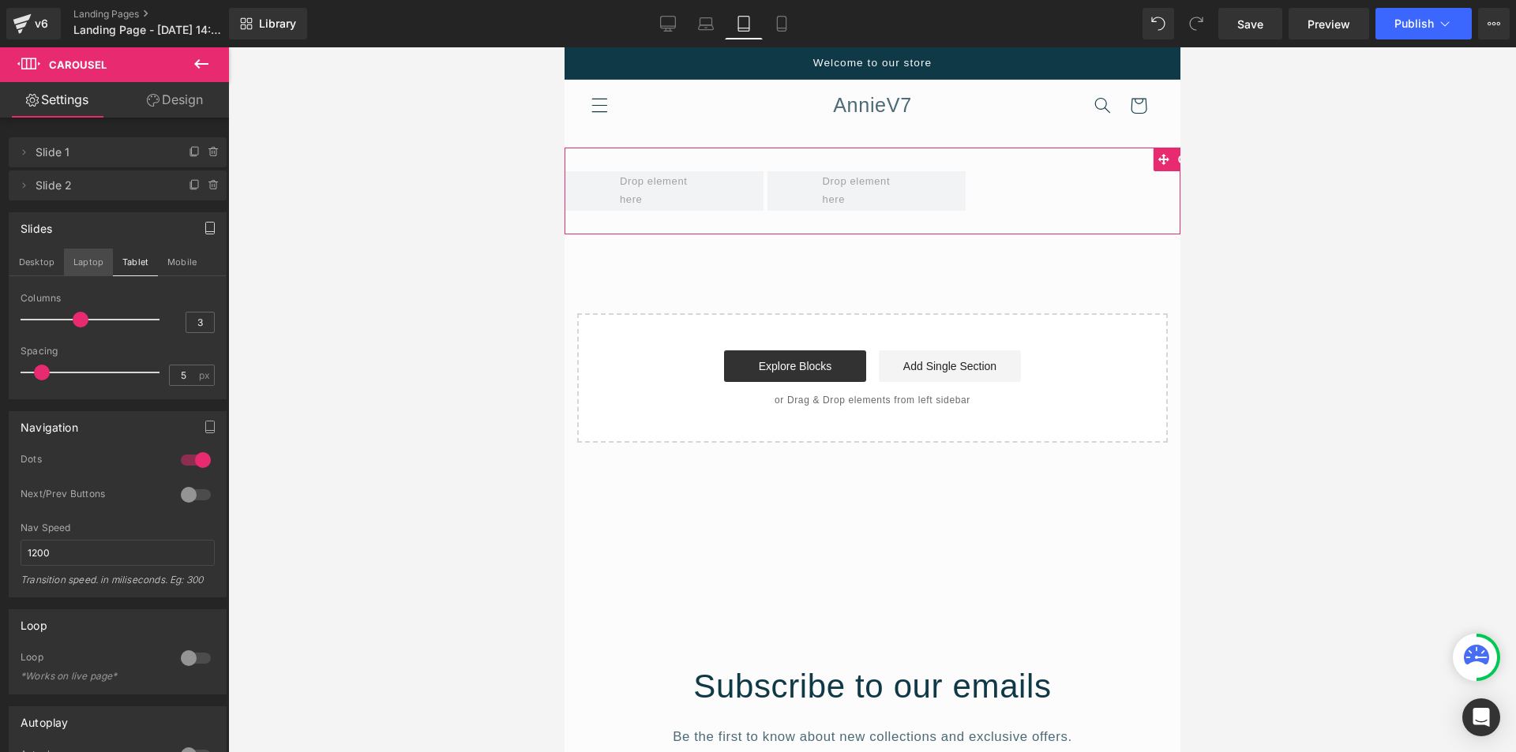
click at [82, 271] on button "Laptop" at bounding box center [88, 262] width 49 height 27
